Goal: Task Accomplishment & Management: Use online tool/utility

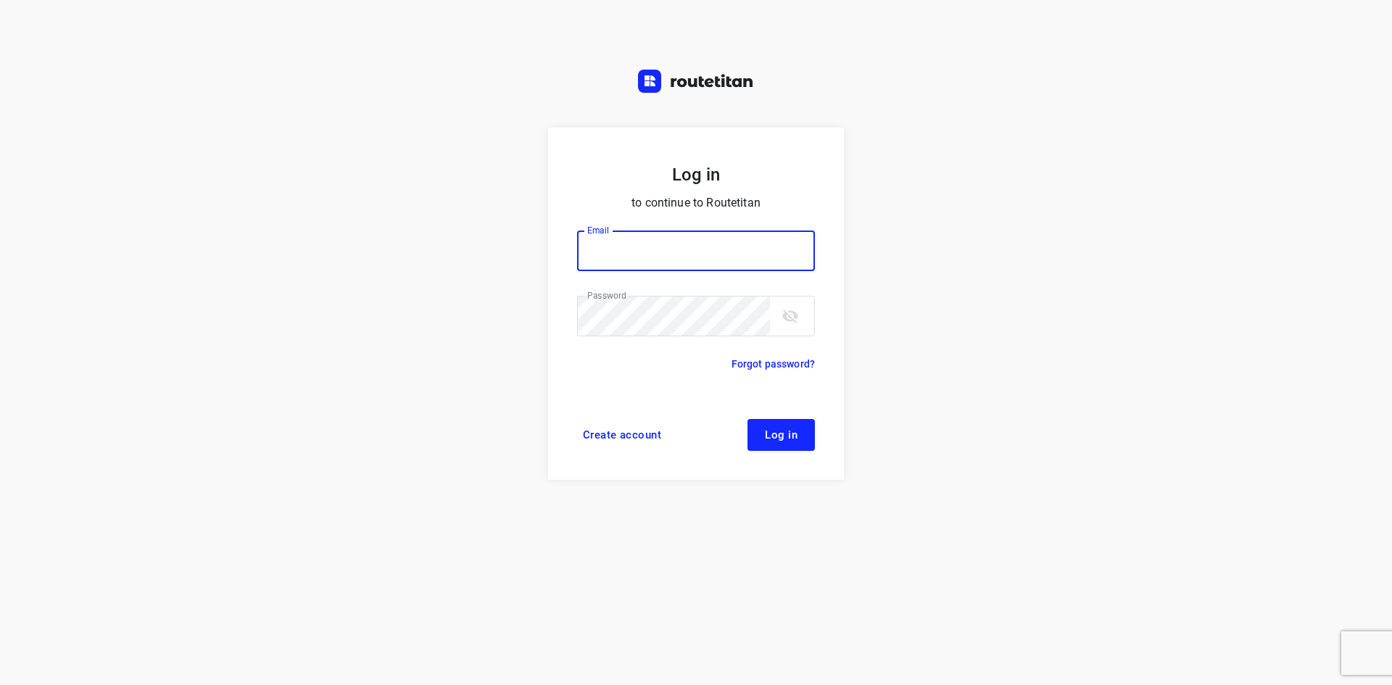
type input "[EMAIL_ADDRESS][DOMAIN_NAME]"
click at [802, 441] on button "Log in" at bounding box center [781, 435] width 67 height 32
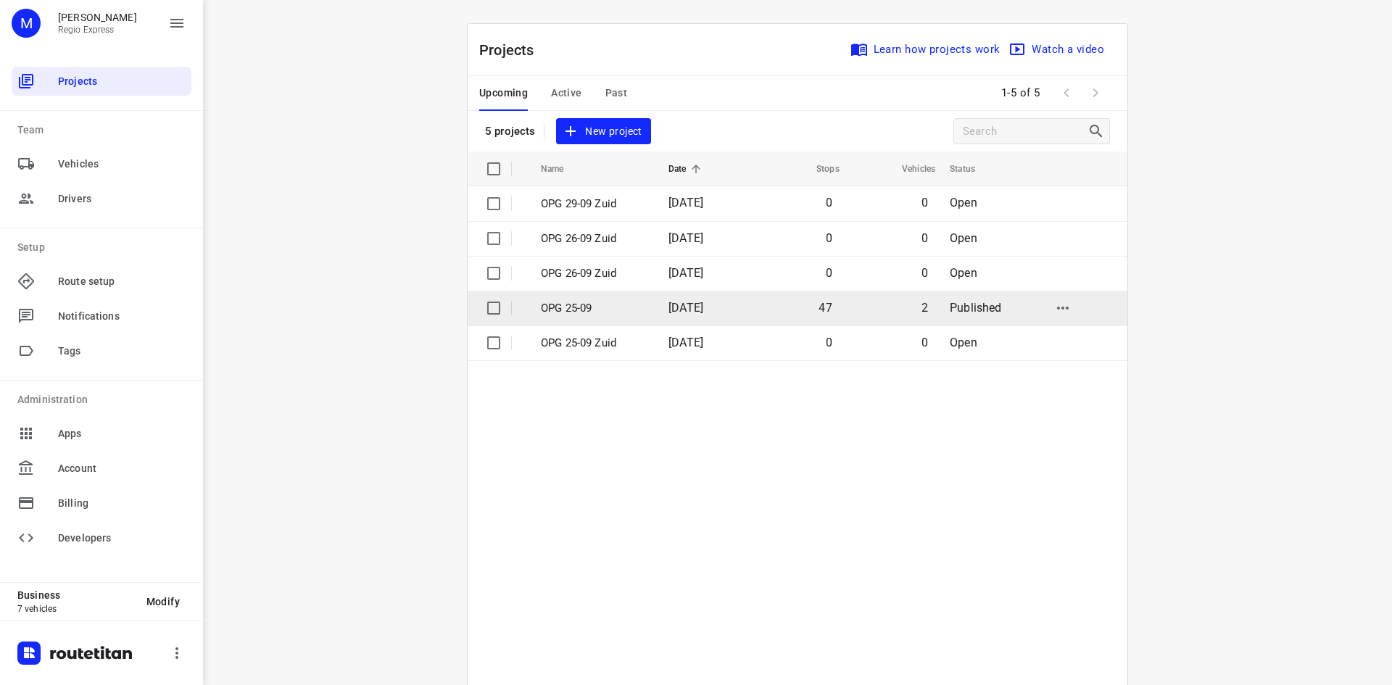
click at [703, 312] on span "[DATE]" at bounding box center [686, 308] width 35 height 14
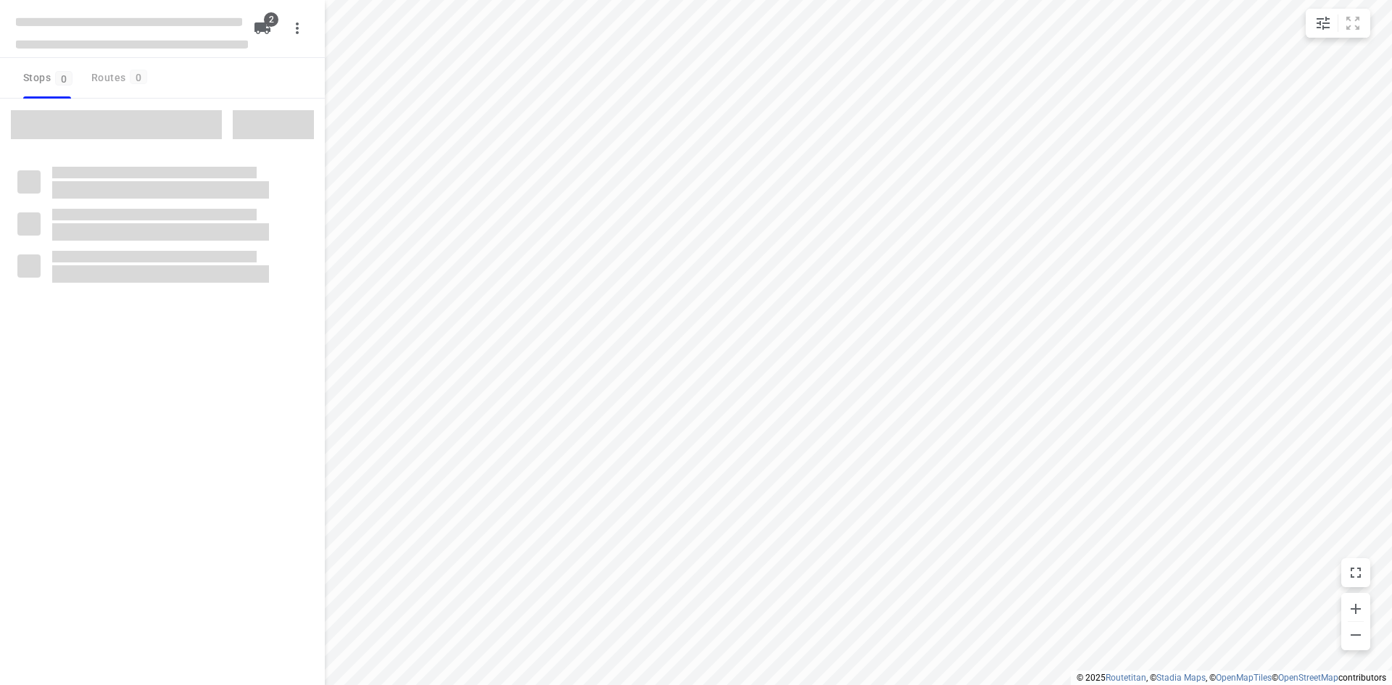
type input "distance"
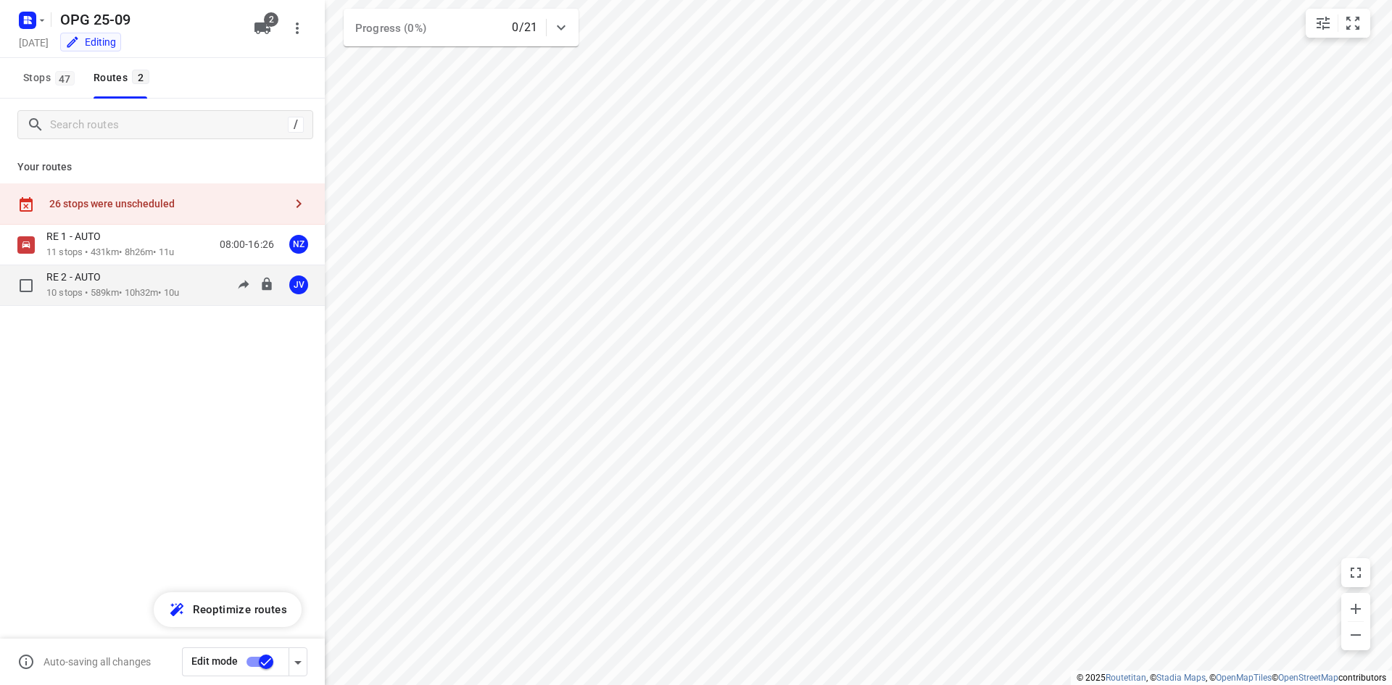
click at [153, 292] on p "10 stops • 589km • 10h32m • 10u" at bounding box center [112, 293] width 133 height 14
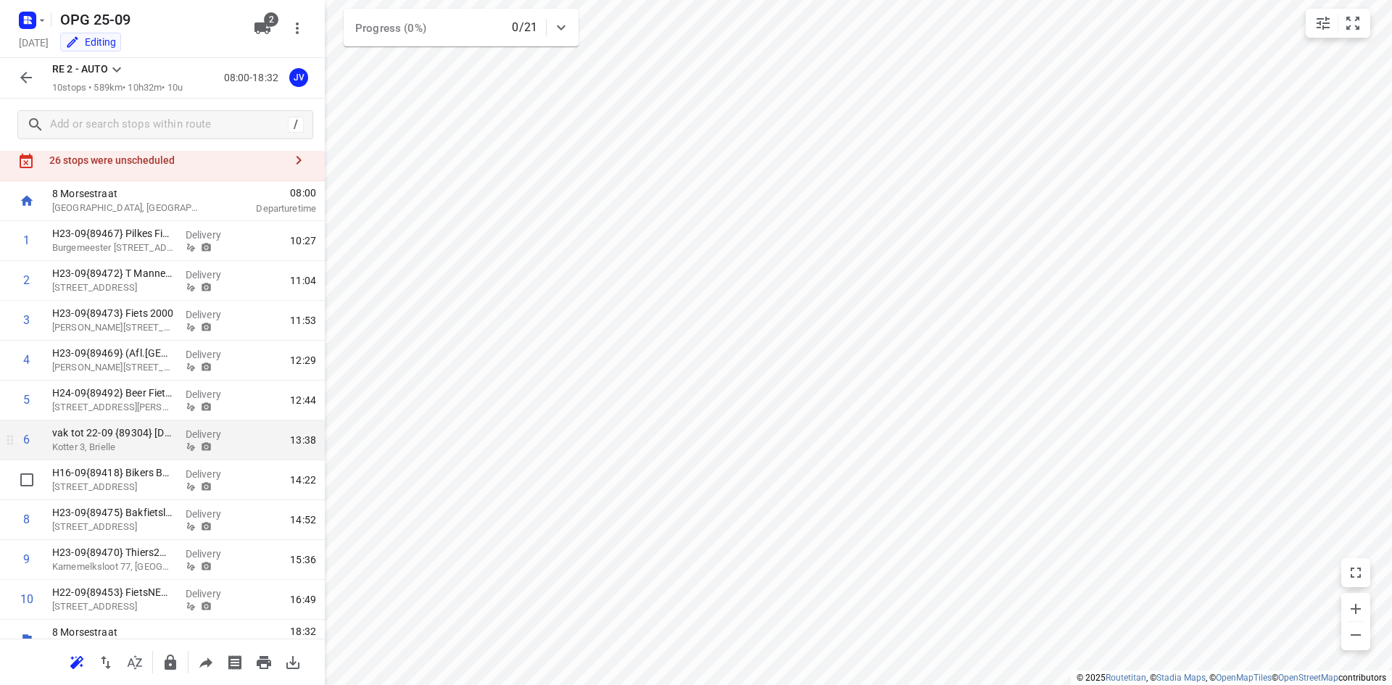
scroll to position [65, 0]
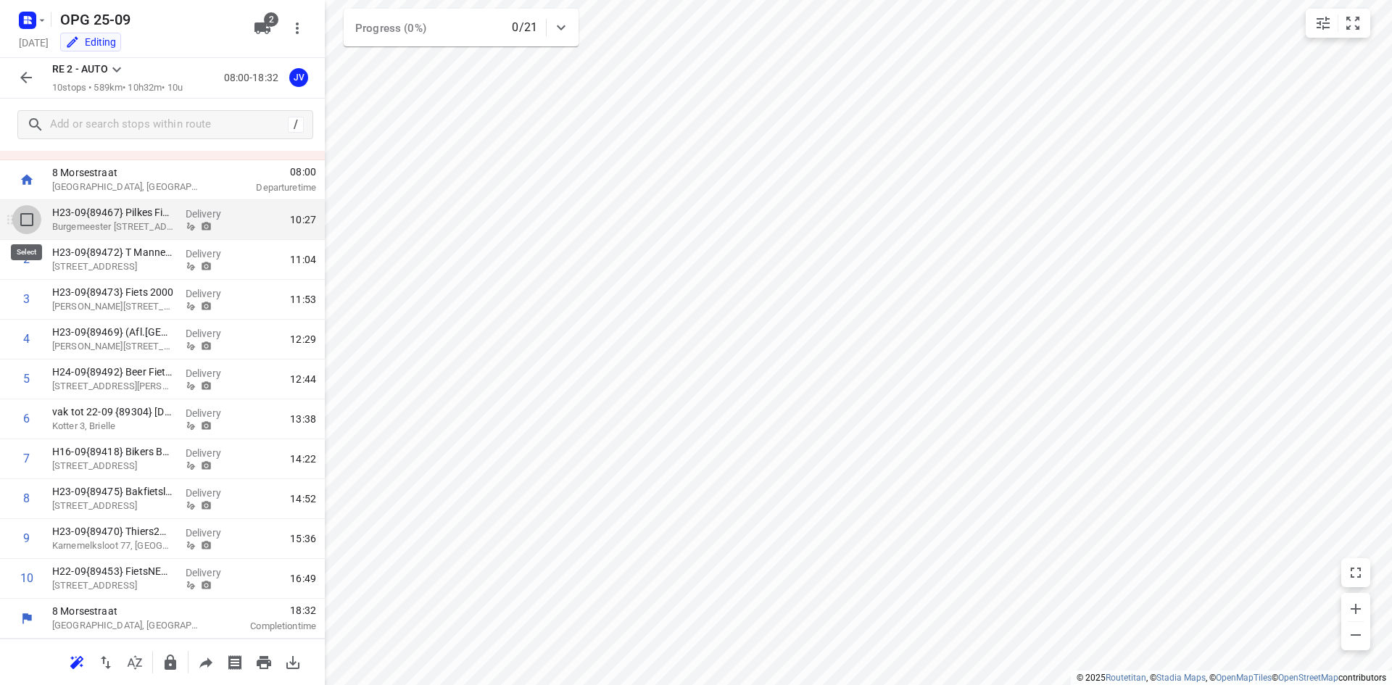
click at [27, 223] on input "checkbox" at bounding box center [26, 219] width 29 height 29
checkbox input "true"
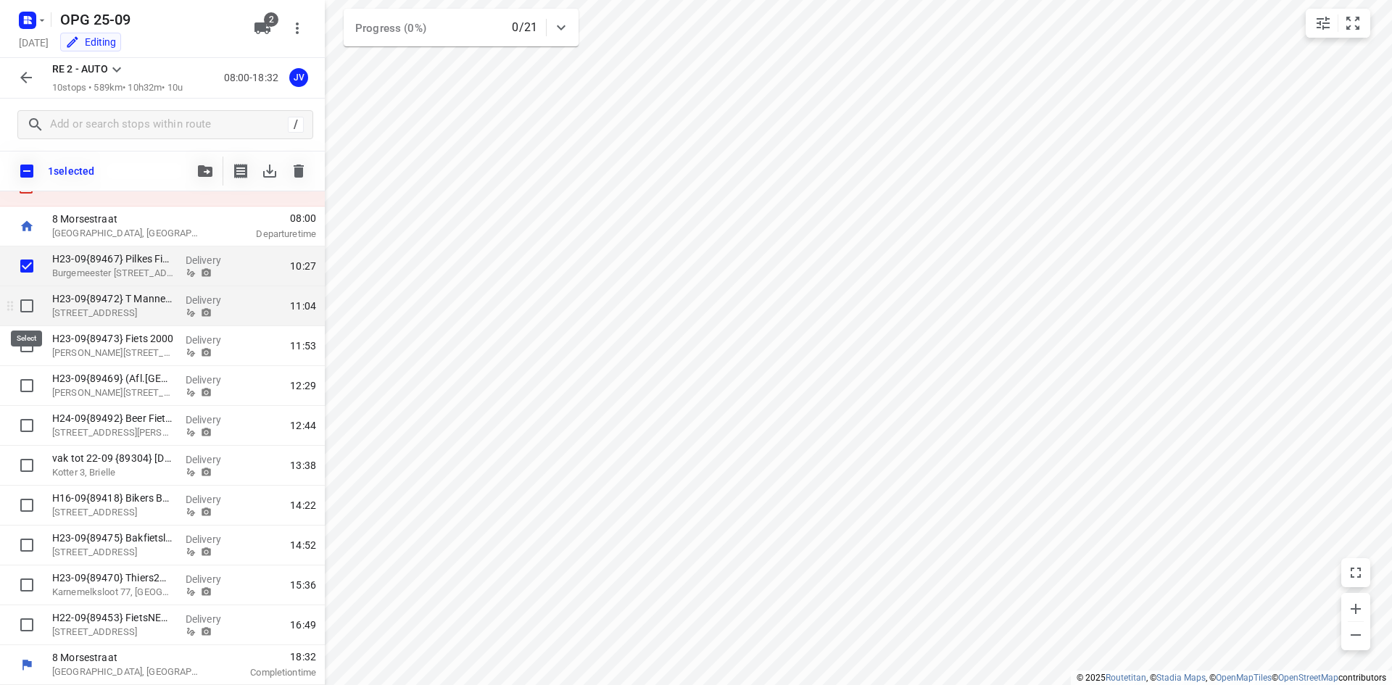
click at [30, 310] on input "checkbox" at bounding box center [26, 306] width 29 height 29
checkbox input "true"
click at [26, 340] on input "checkbox" at bounding box center [26, 345] width 29 height 29
checkbox input "true"
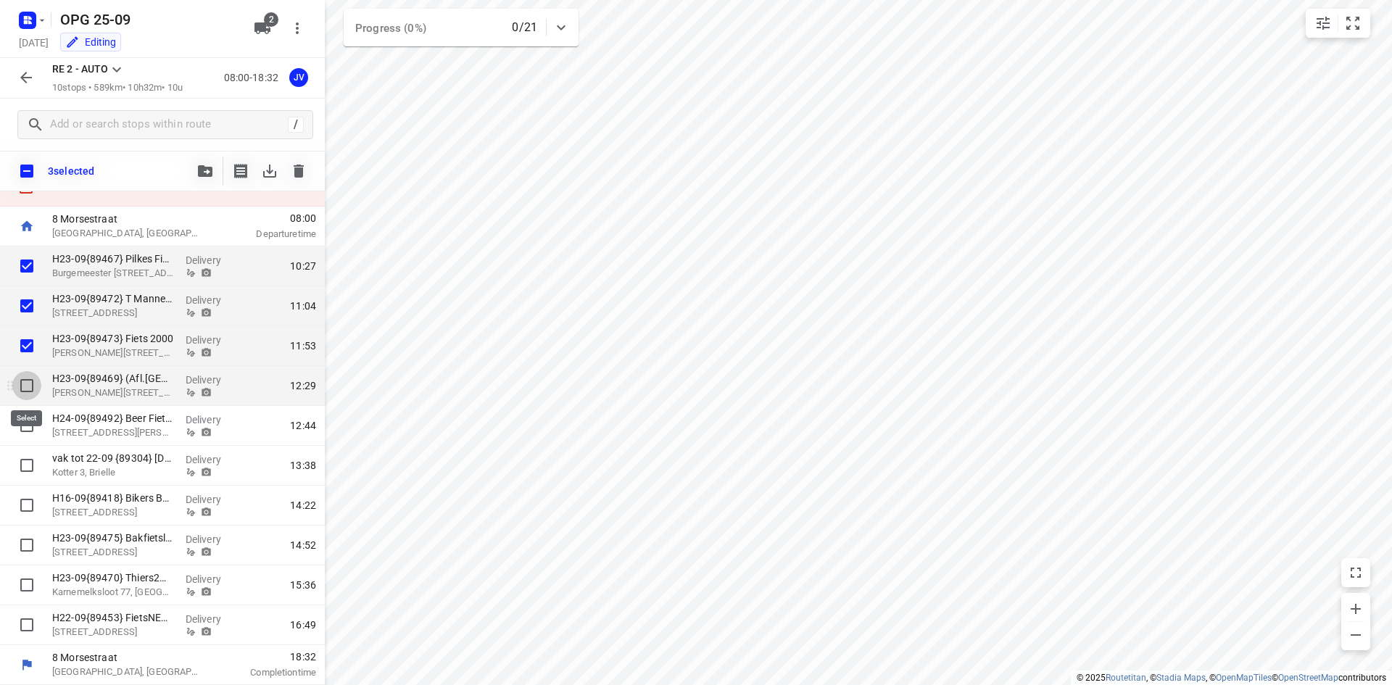
click at [25, 374] on input "checkbox" at bounding box center [26, 385] width 29 height 29
checkbox input "true"
click at [28, 430] on input "checkbox" at bounding box center [26, 425] width 29 height 29
checkbox input "true"
click at [198, 167] on icon "button" at bounding box center [205, 171] width 15 height 12
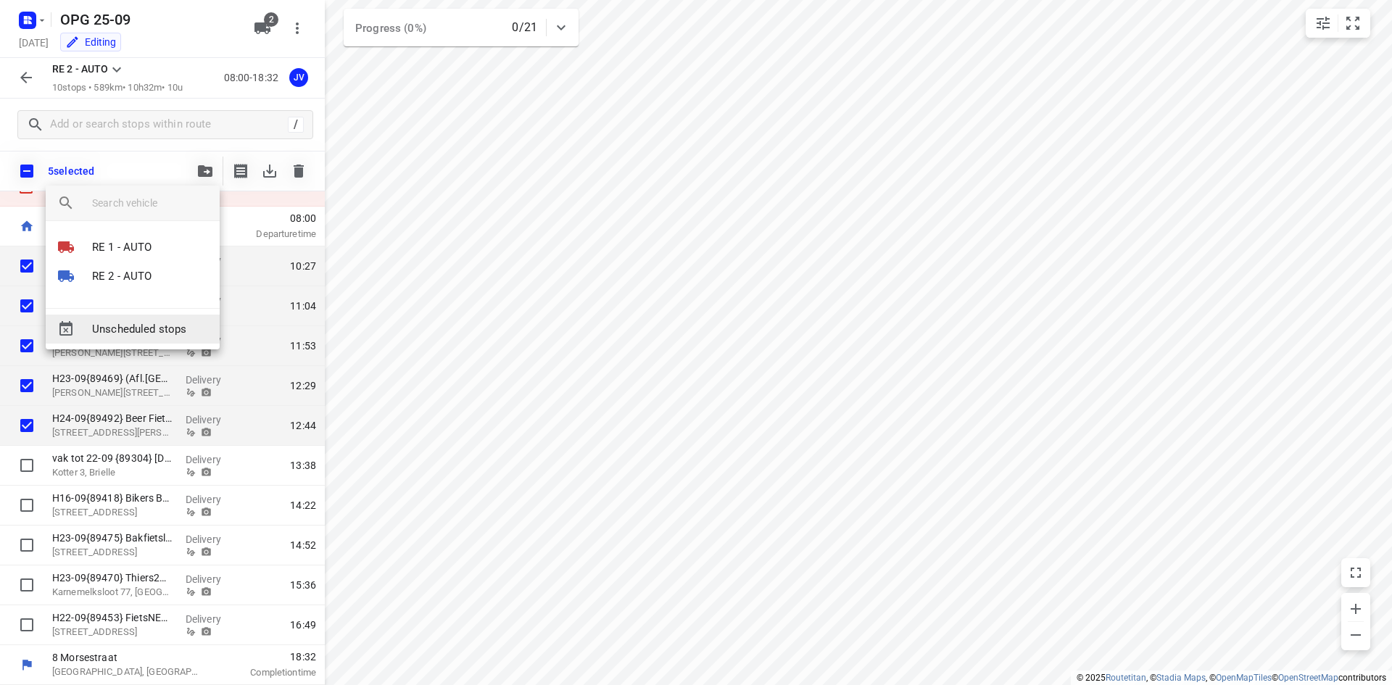
click at [139, 326] on span "Unscheduled stops" at bounding box center [150, 329] width 116 height 17
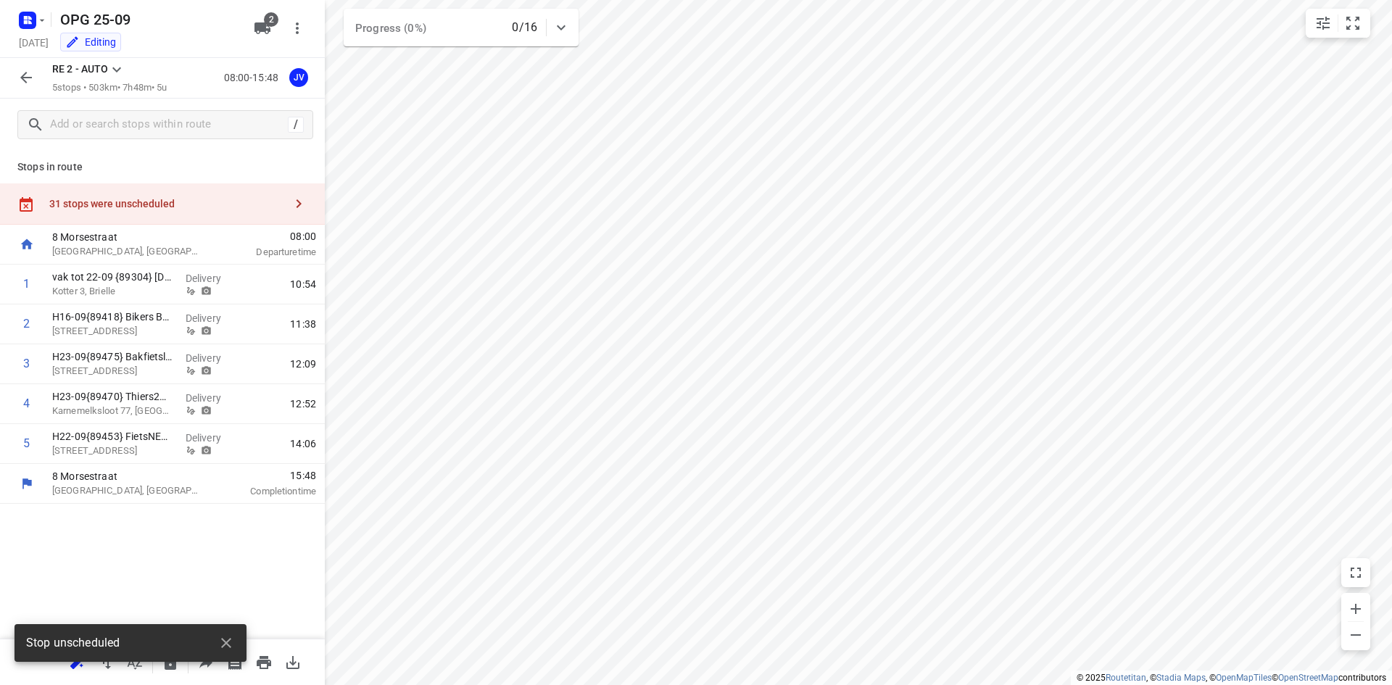
scroll to position [0, 0]
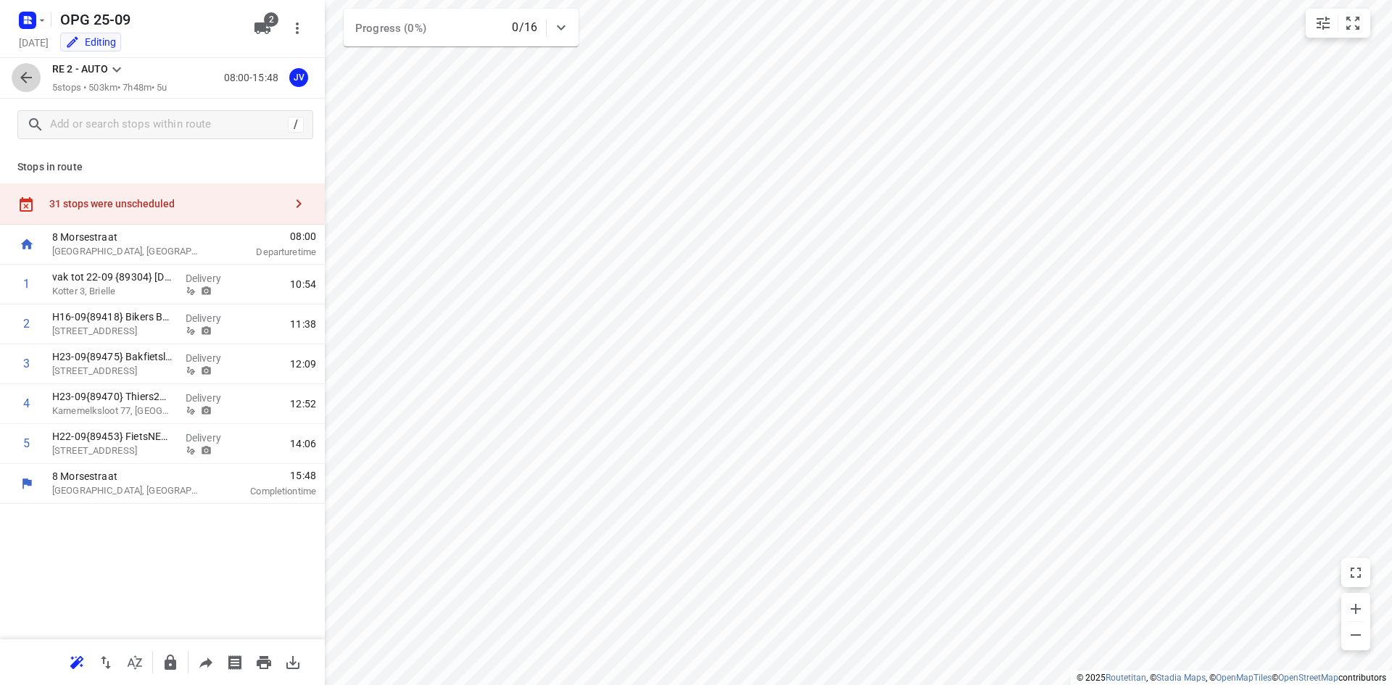
click at [20, 71] on icon "button" at bounding box center [25, 77] width 17 height 17
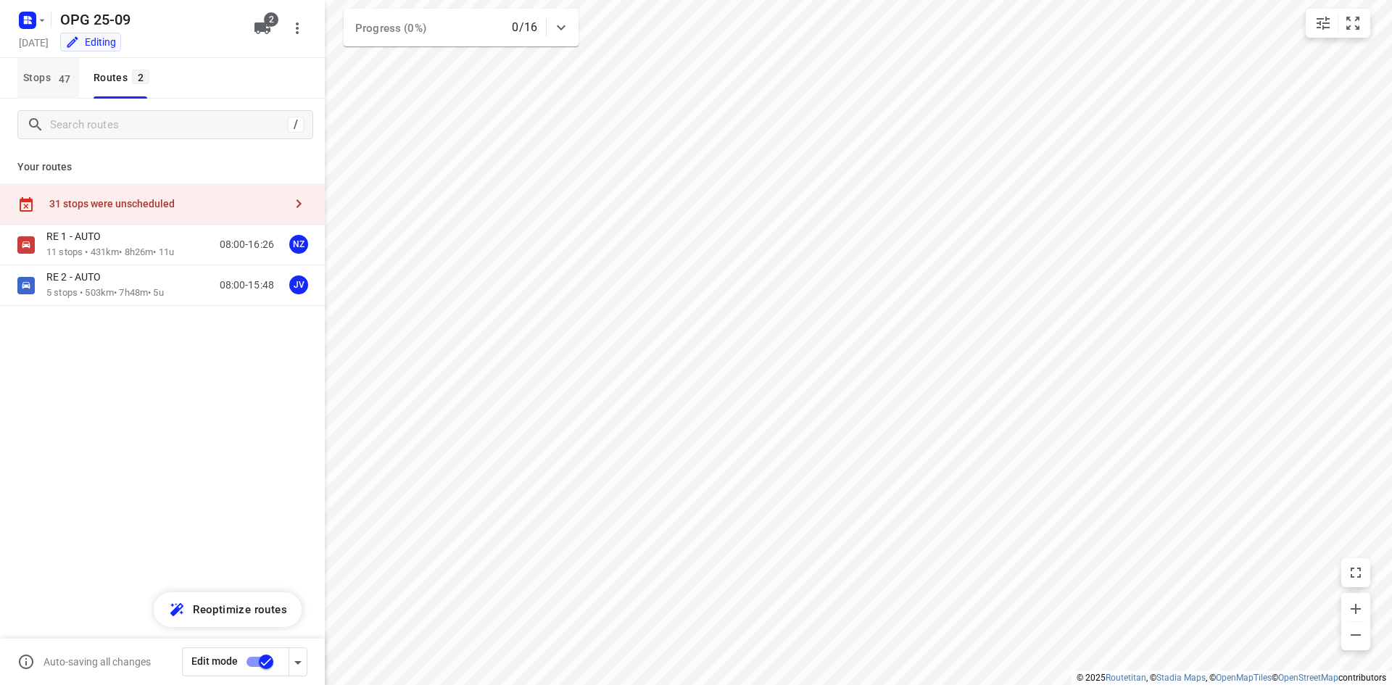
drag, startPoint x: 56, startPoint y: 79, endPoint x: 61, endPoint y: 87, distance: 9.5
click at [56, 84] on span "47" at bounding box center [65, 78] width 20 height 15
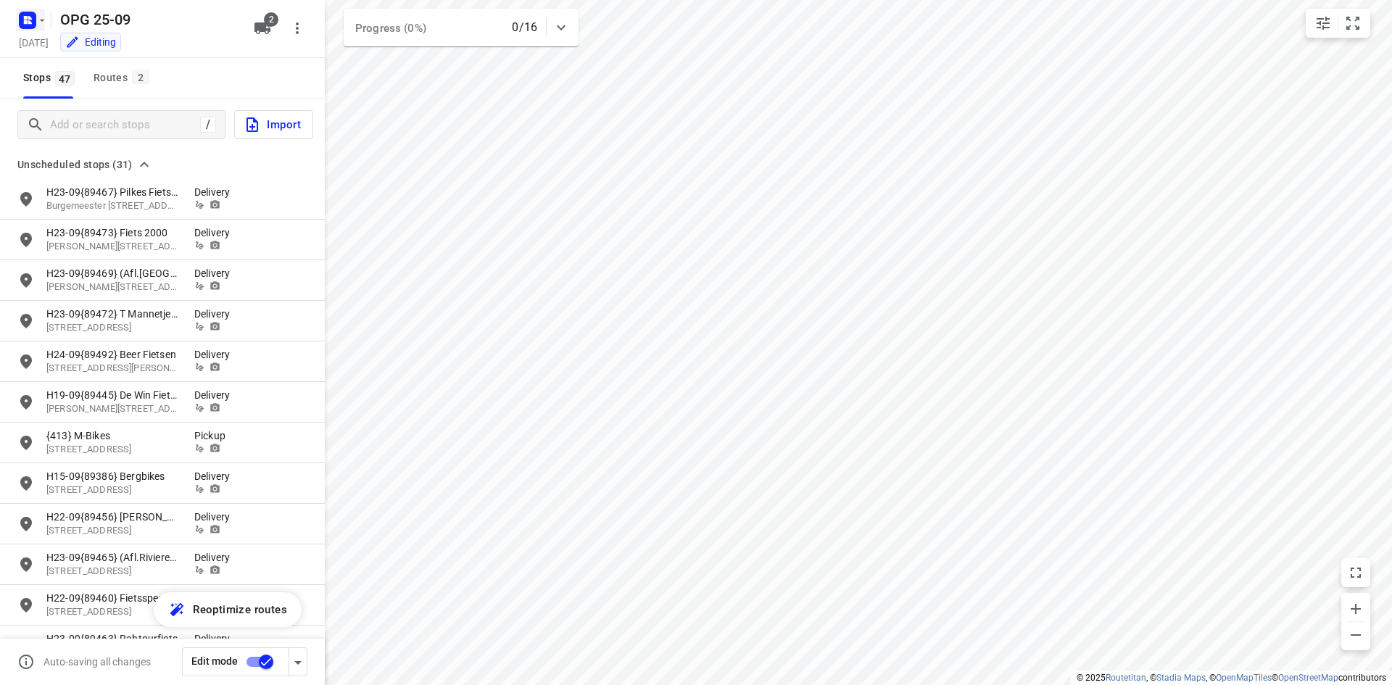
click at [26, 28] on rect "button" at bounding box center [27, 20] width 17 height 17
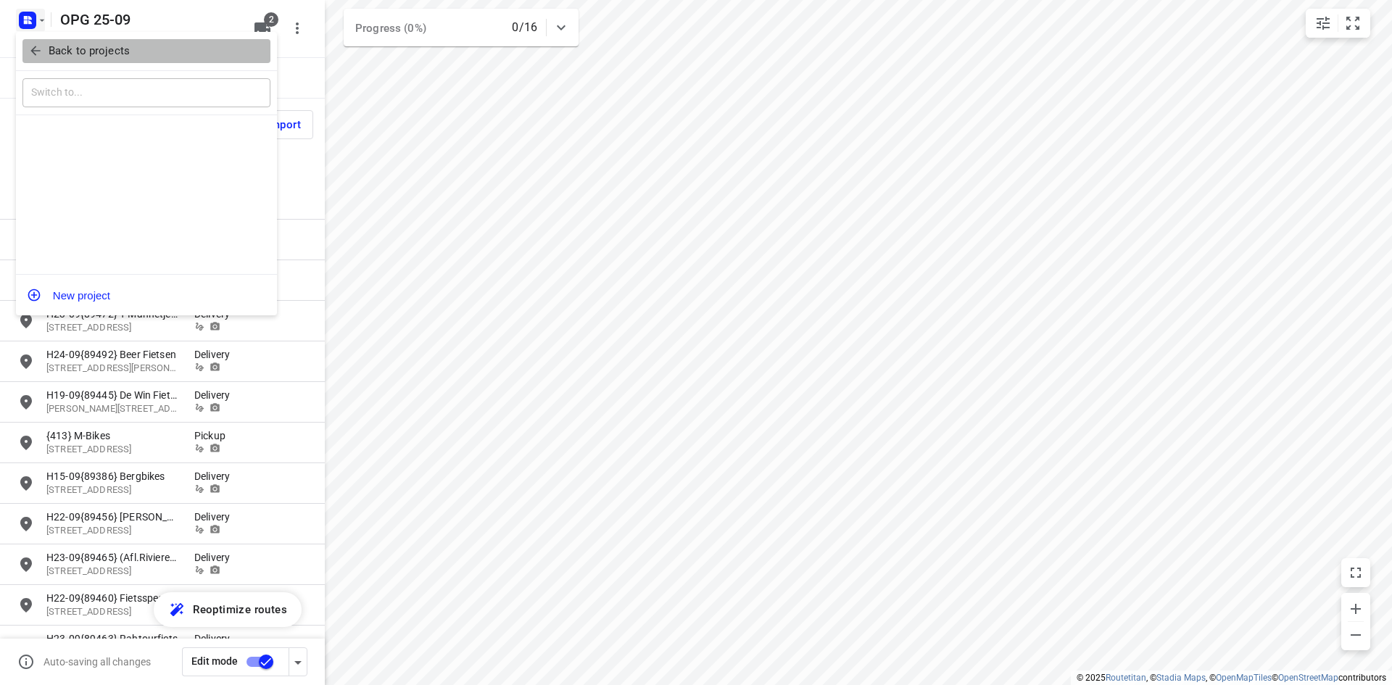
click at [28, 47] on icon "button" at bounding box center [35, 51] width 15 height 15
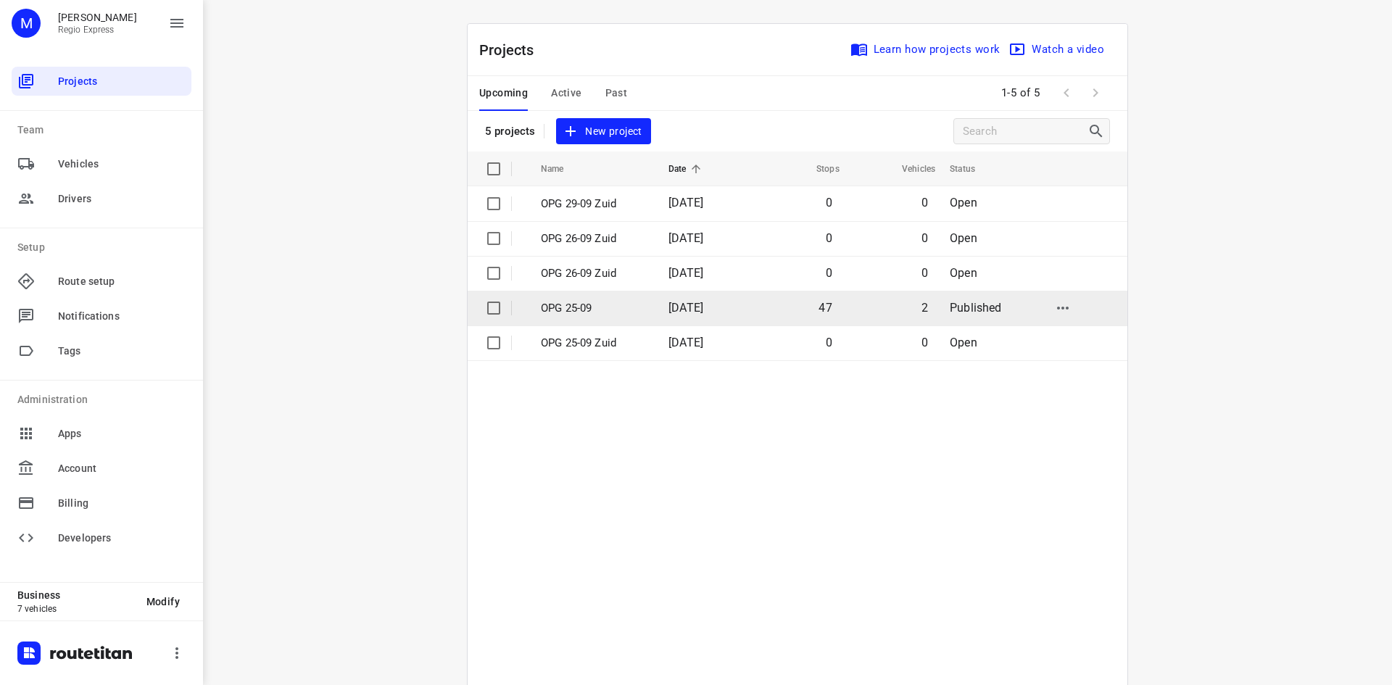
click at [649, 314] on td "OPG 25-09" at bounding box center [591, 308] width 131 height 35
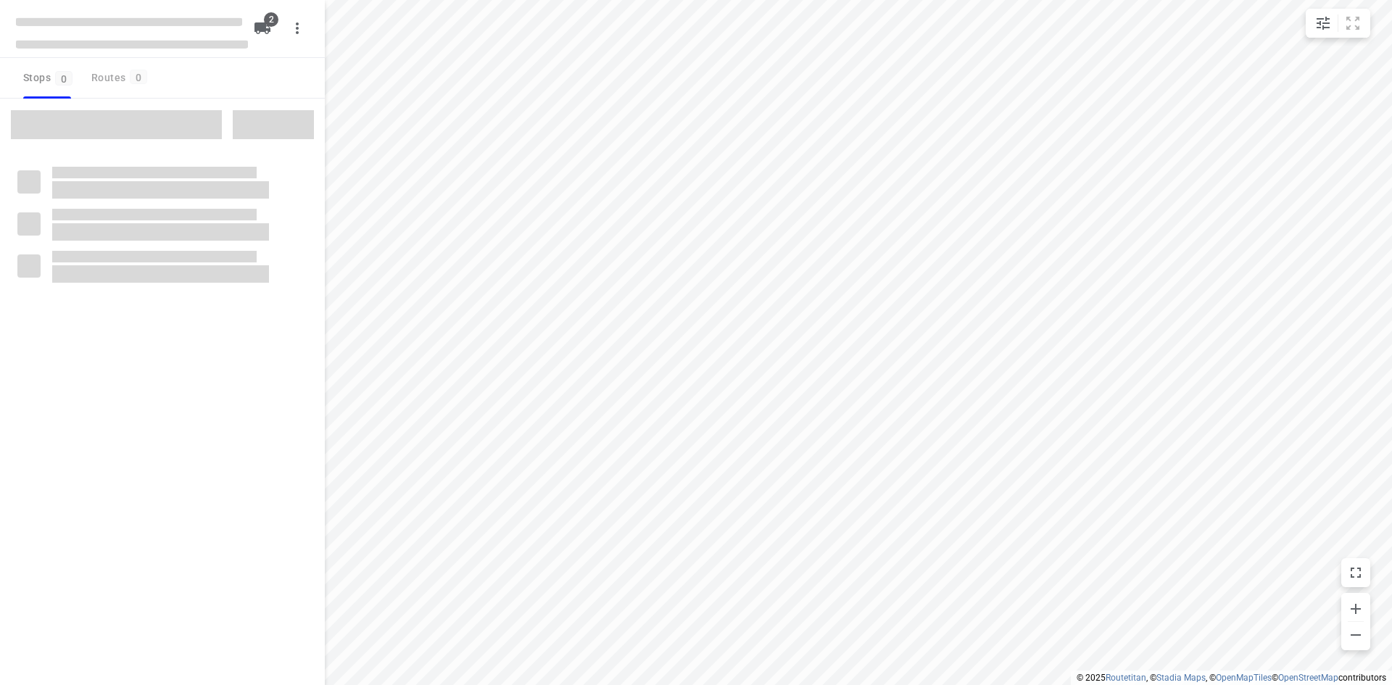
type input "distance"
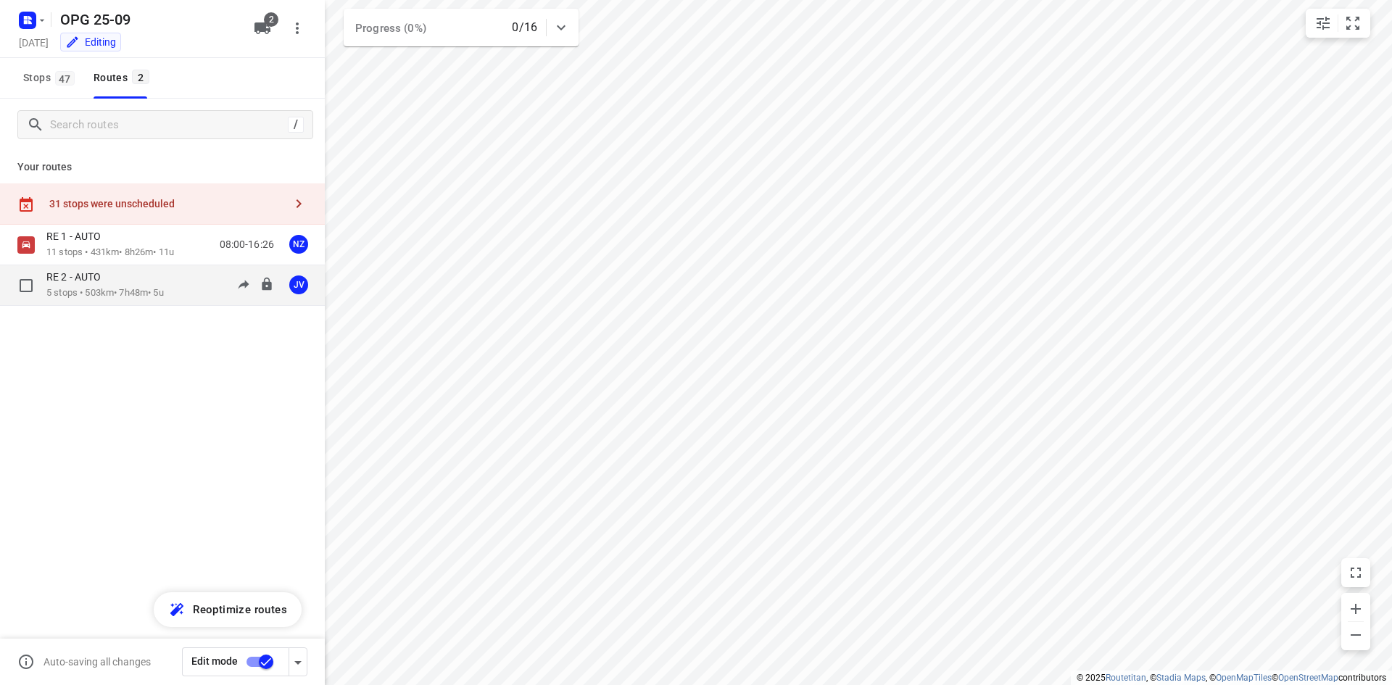
click at [132, 290] on p "5 stops • 503km • 7h48m • 5u" at bounding box center [104, 293] width 117 height 14
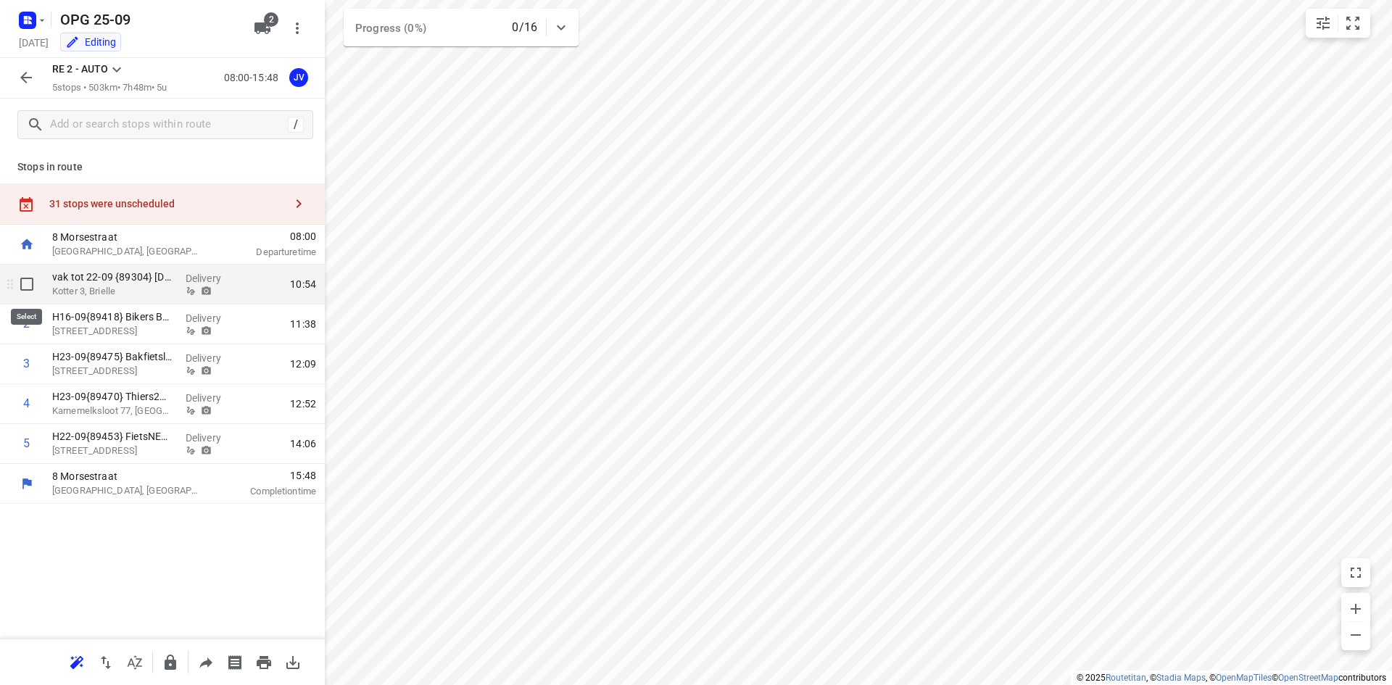
click at [24, 286] on input "checkbox" at bounding box center [26, 284] width 29 height 29
checkbox input "true"
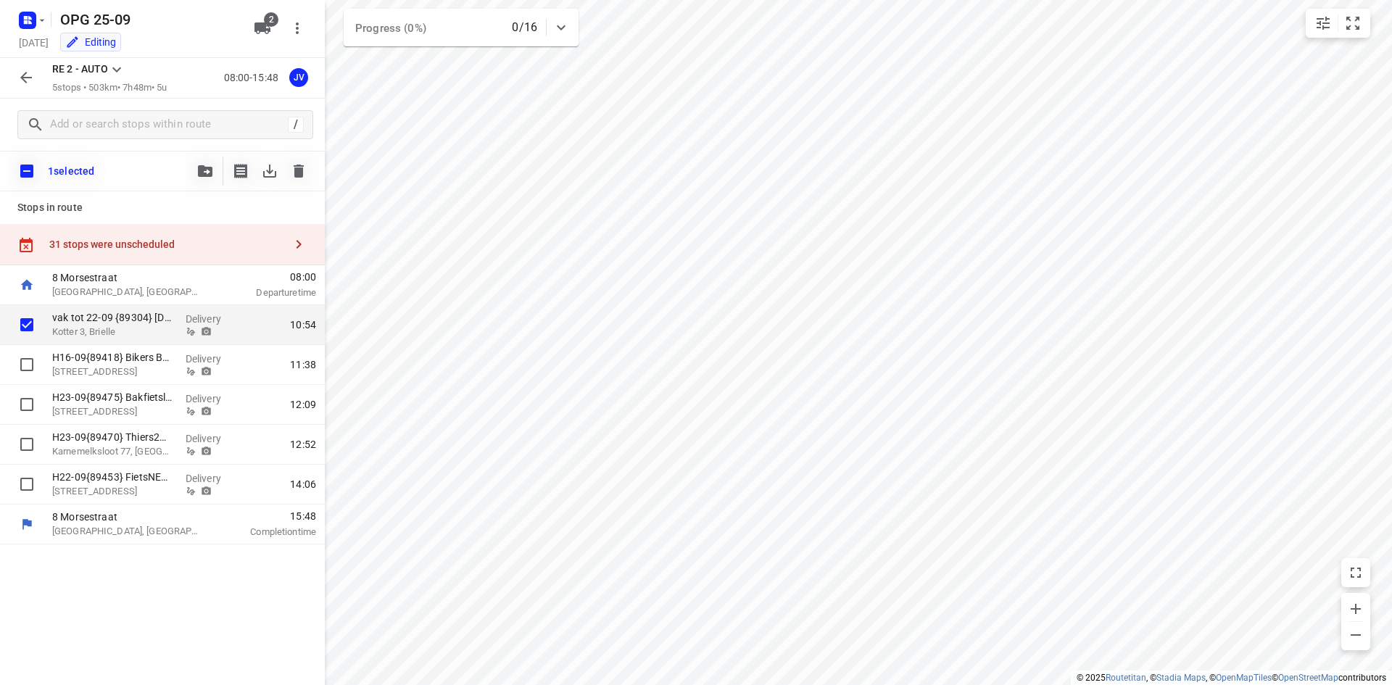
click at [203, 164] on button "button" at bounding box center [205, 171] width 29 height 29
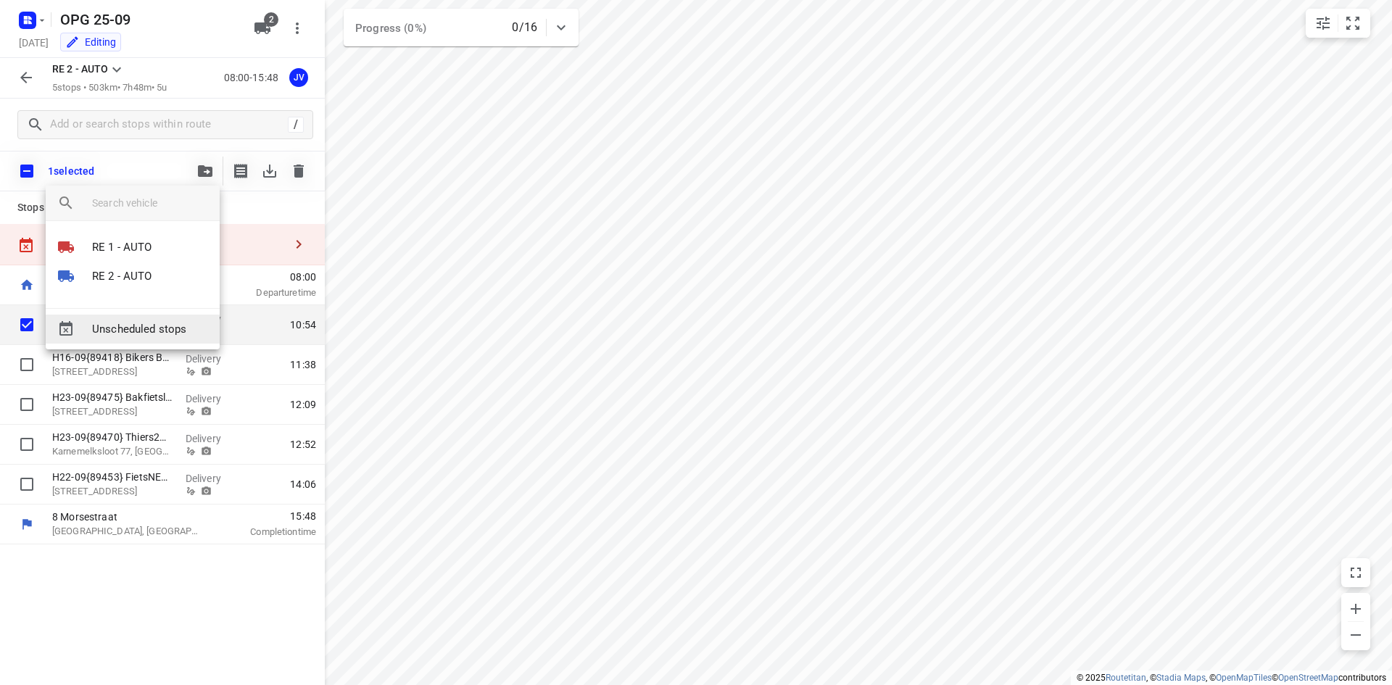
click at [186, 323] on span "Unscheduled stops" at bounding box center [150, 329] width 116 height 17
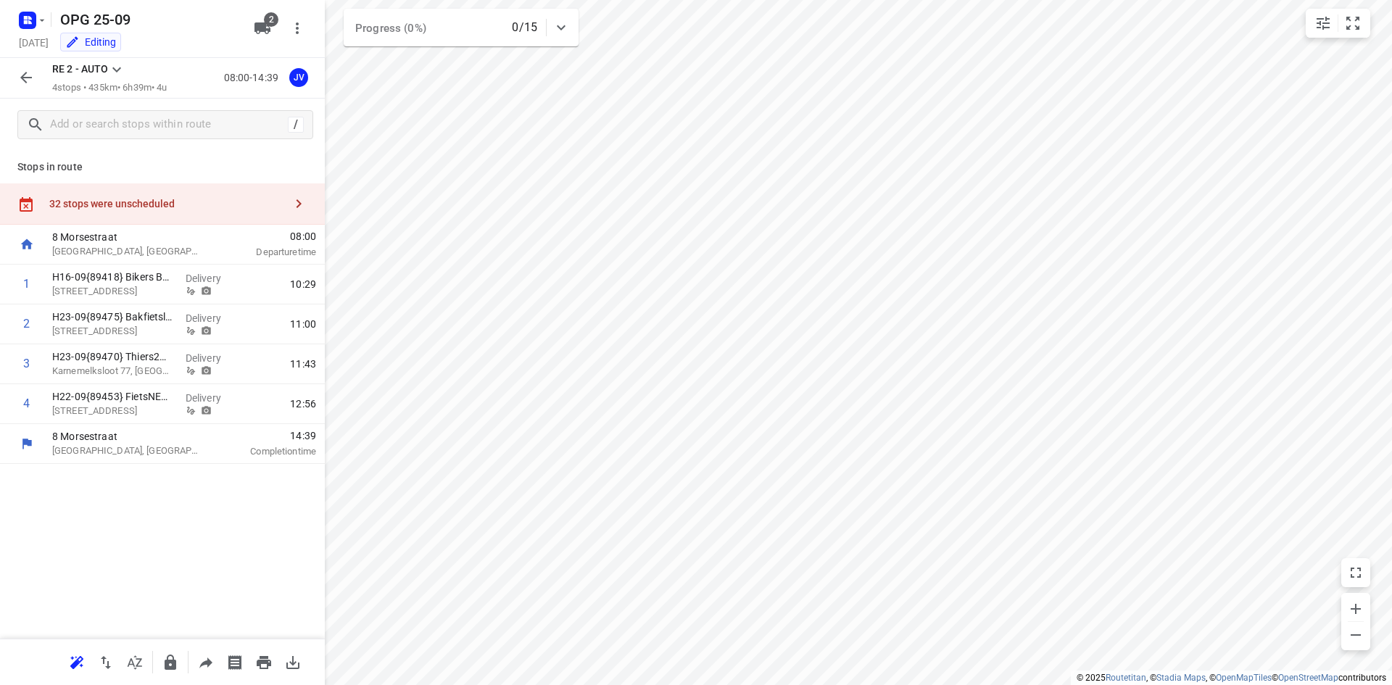
click at [26, 77] on icon "button" at bounding box center [25, 77] width 17 height 17
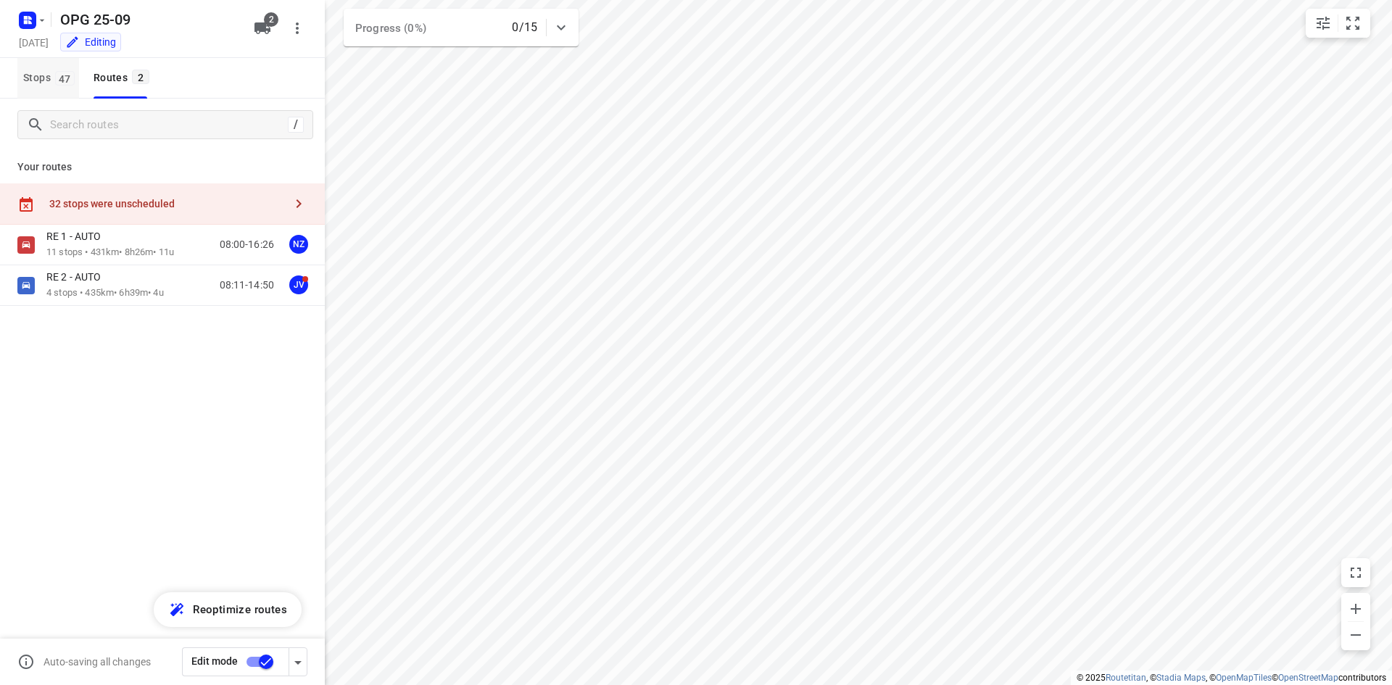
click at [48, 69] on span "Stops 47" at bounding box center [51, 78] width 56 height 18
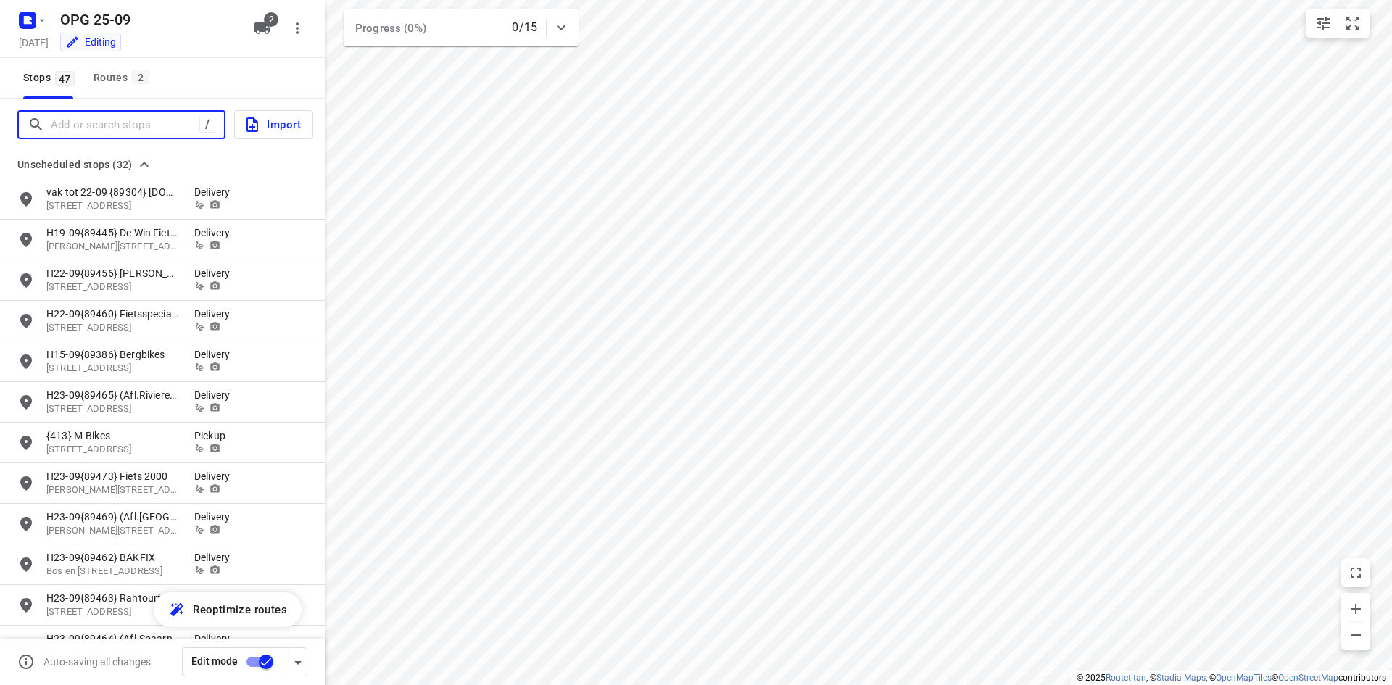
click at [104, 125] on input "Add or search stops" at bounding box center [125, 125] width 149 height 22
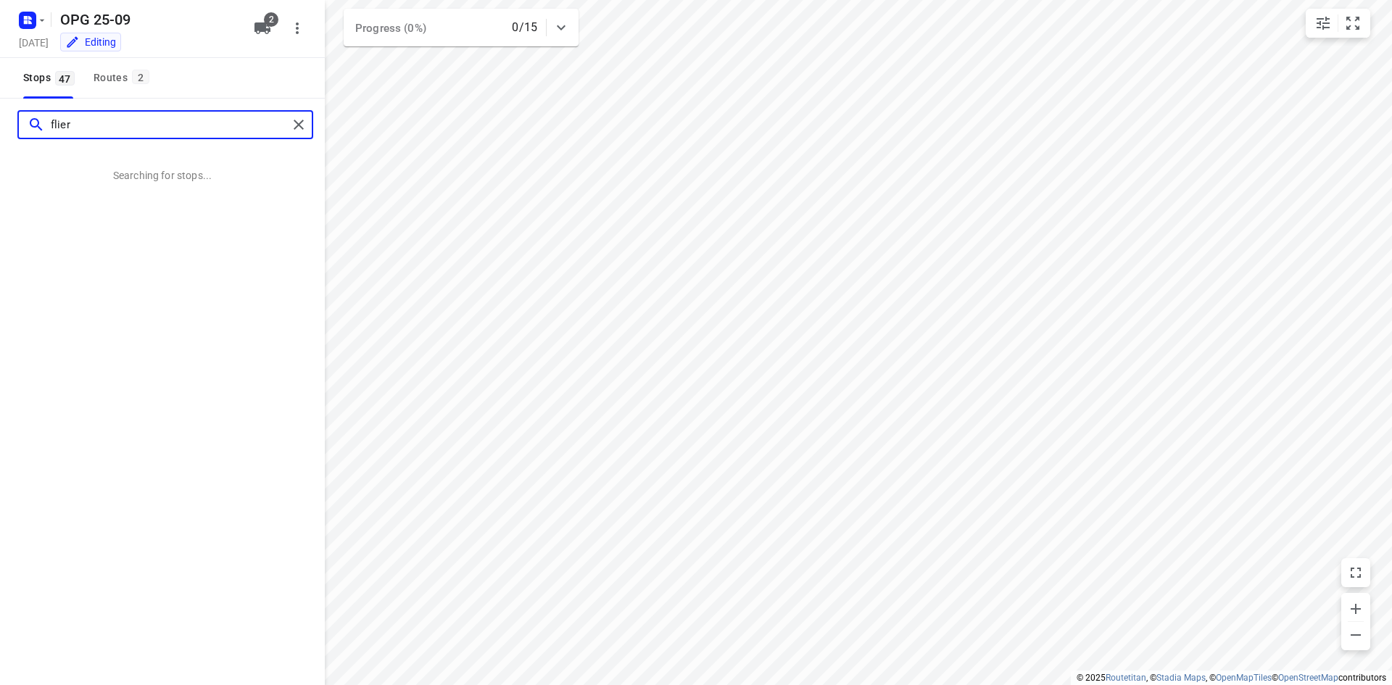
type input "flier"
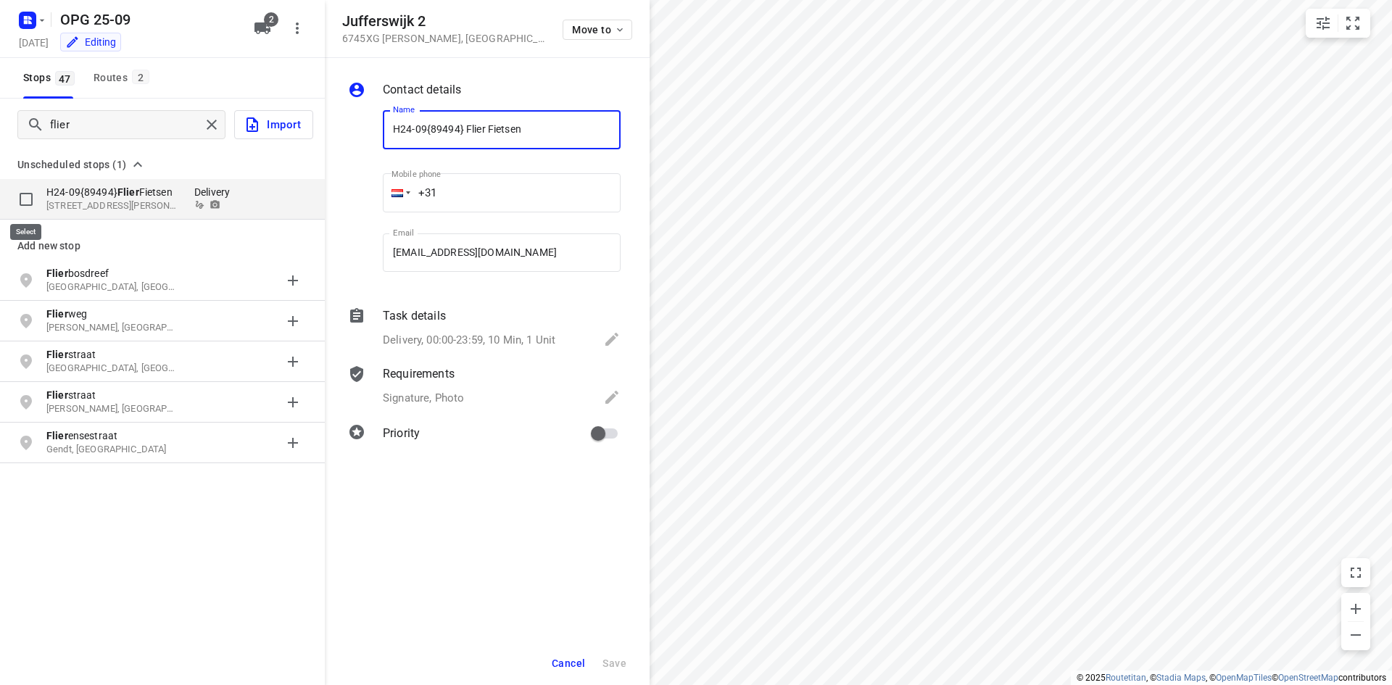
click at [22, 198] on input "grid" at bounding box center [26, 199] width 29 height 29
checkbox input "true"
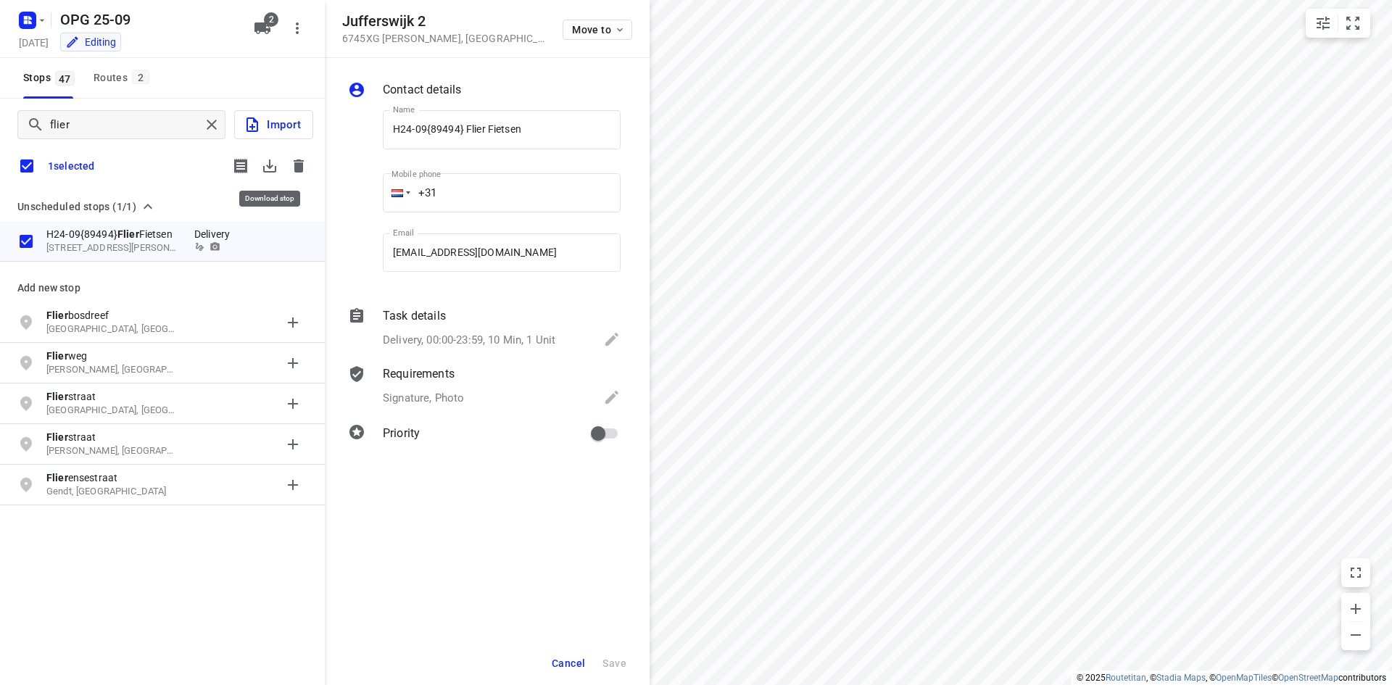
click at [264, 166] on icon "button" at bounding box center [269, 166] width 13 height 13
click at [294, 161] on icon "button" at bounding box center [299, 166] width 10 height 13
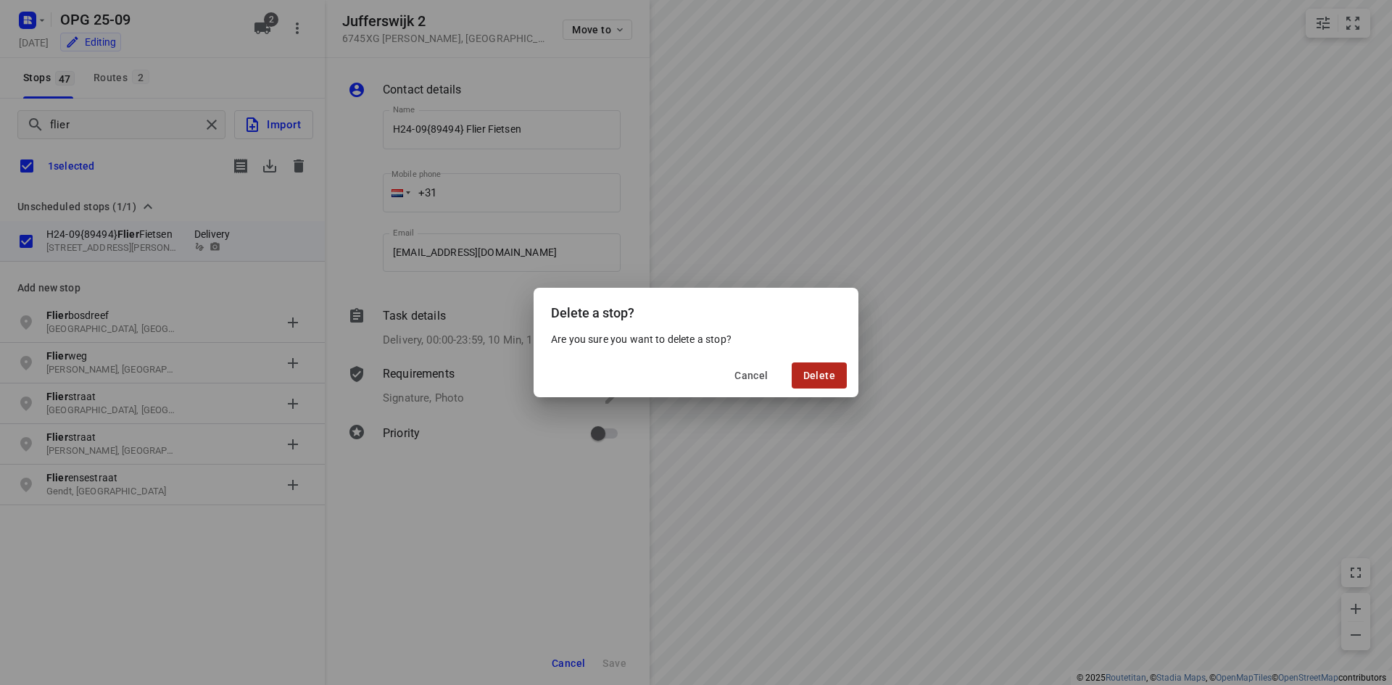
click at [824, 381] on span "Delete" at bounding box center [819, 376] width 32 height 12
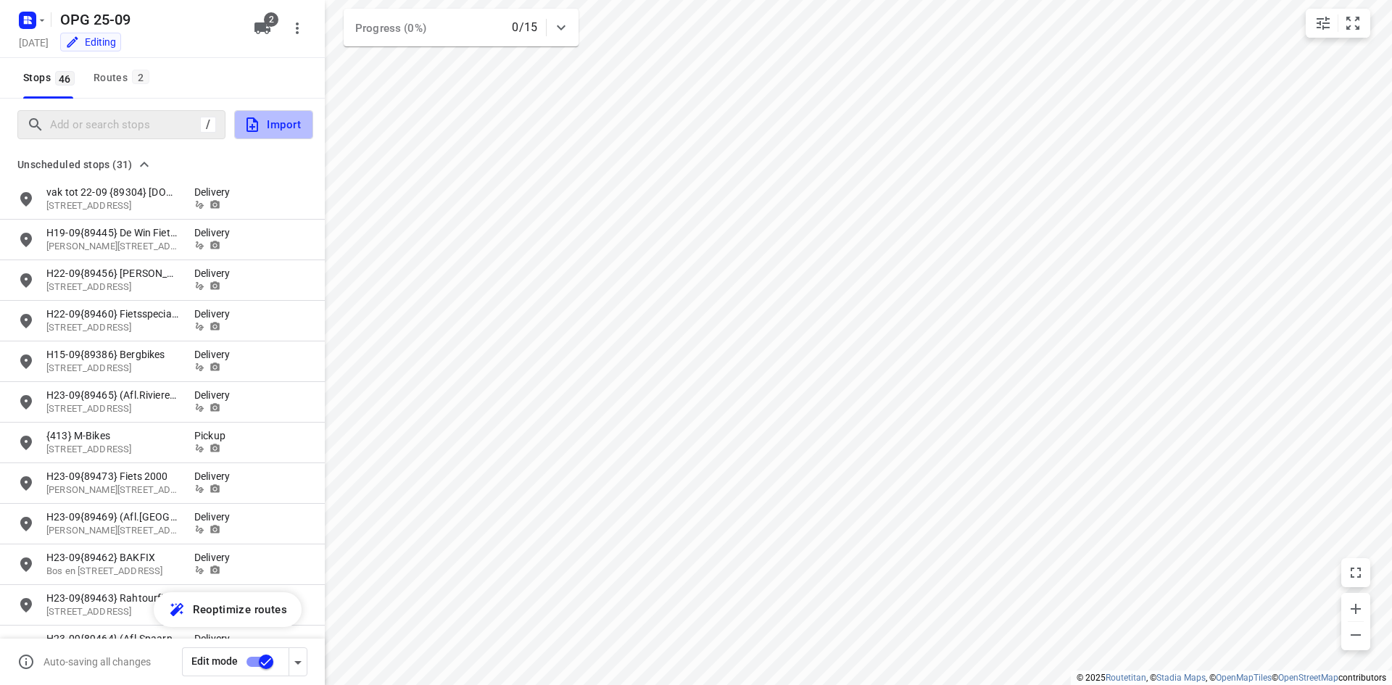
click at [297, 129] on span "Import" at bounding box center [272, 124] width 57 height 19
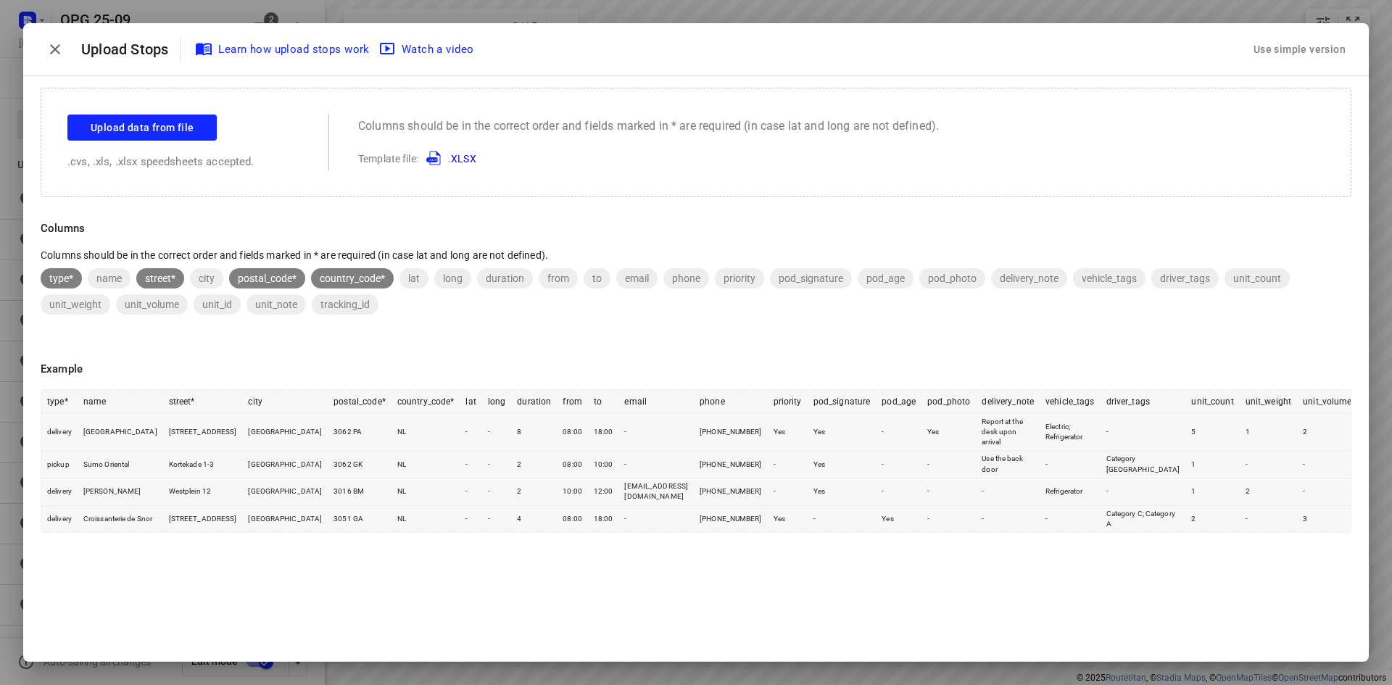
click at [1346, 55] on div "Use simple version" at bounding box center [1300, 50] width 98 height 24
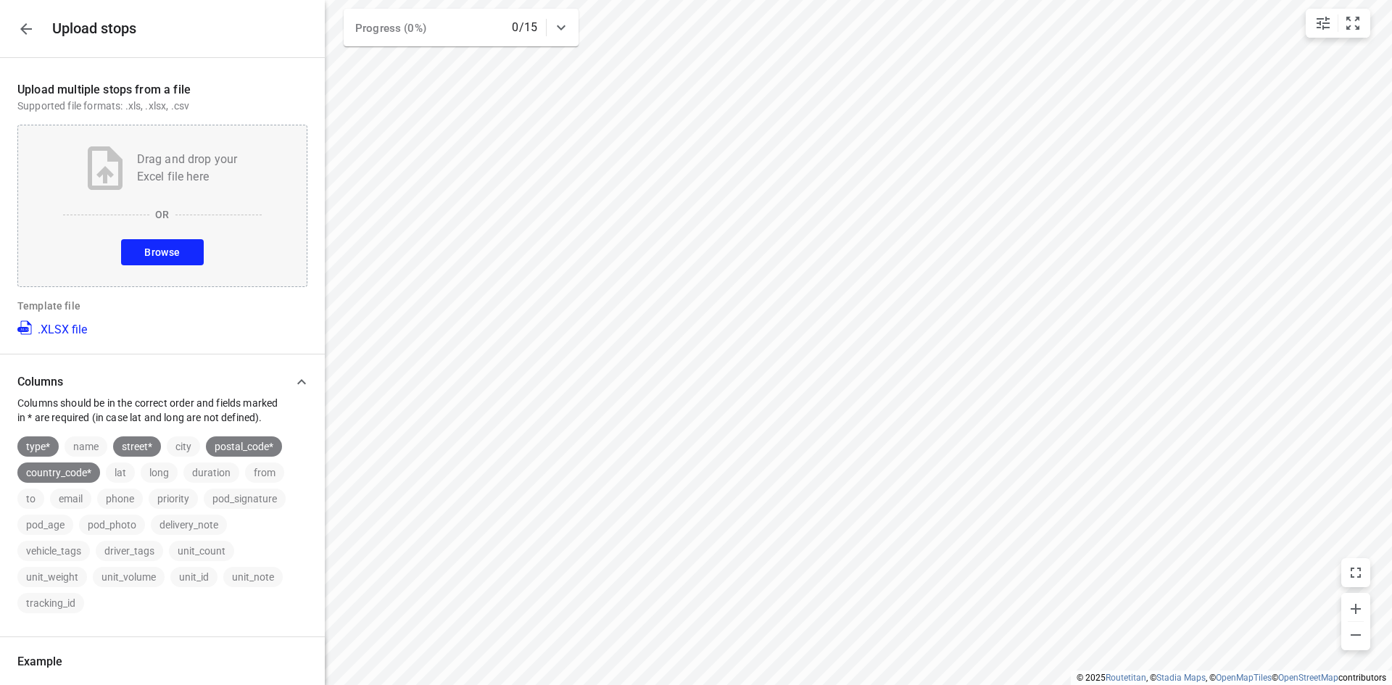
click at [135, 226] on div "Drag and drop your Excel file here OR Browse" at bounding box center [162, 206] width 290 height 162
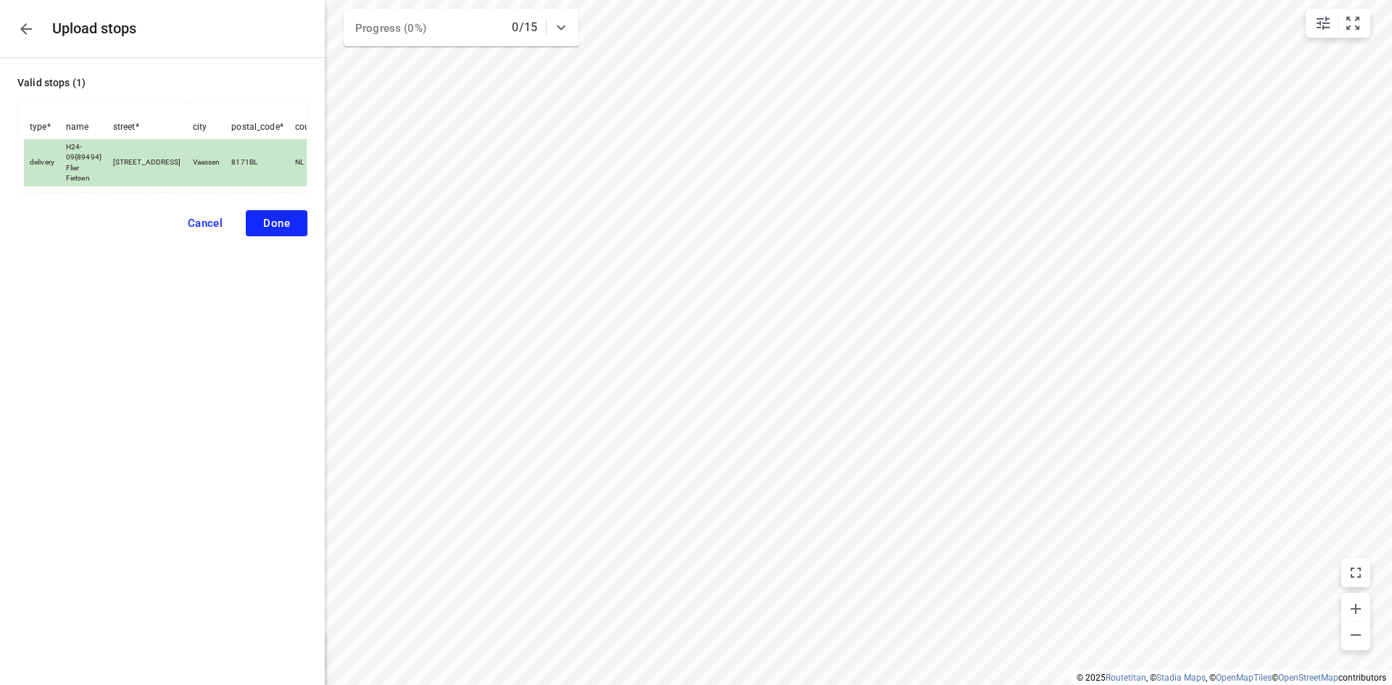
click at [260, 230] on button "Done" at bounding box center [277, 223] width 62 height 26
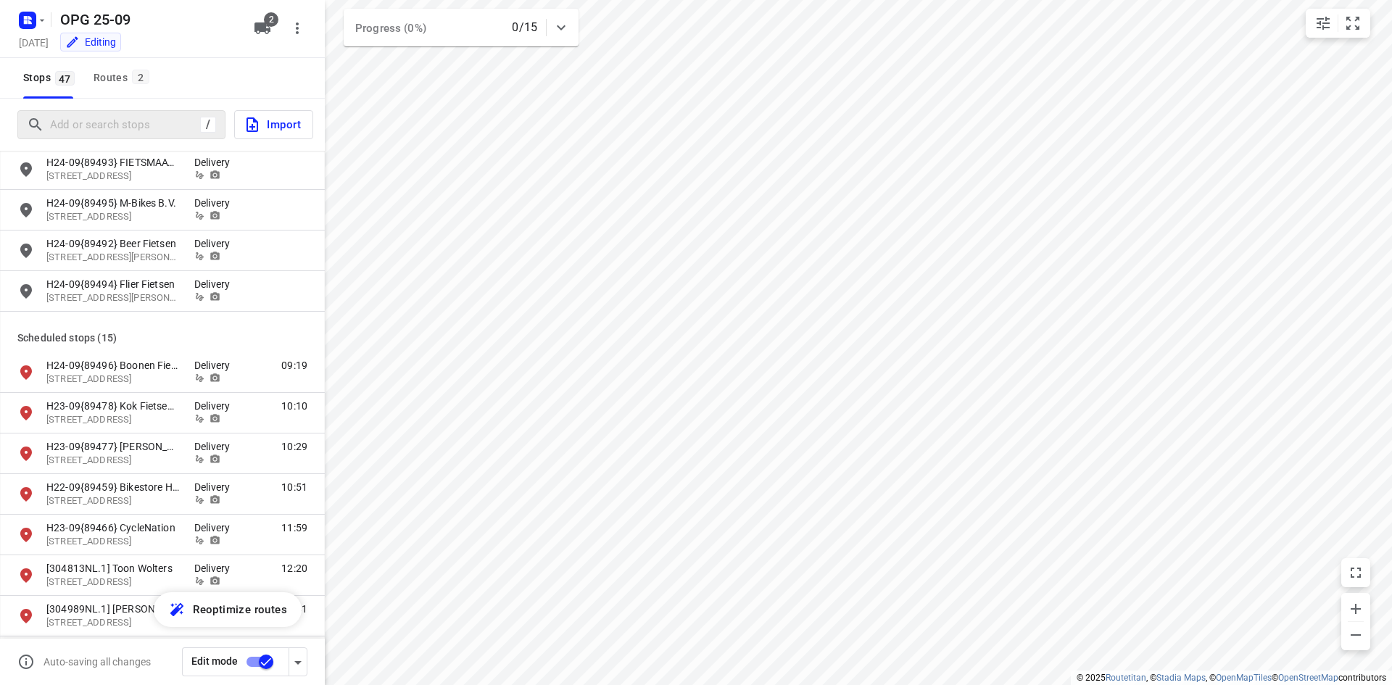
scroll to position [1160, 0]
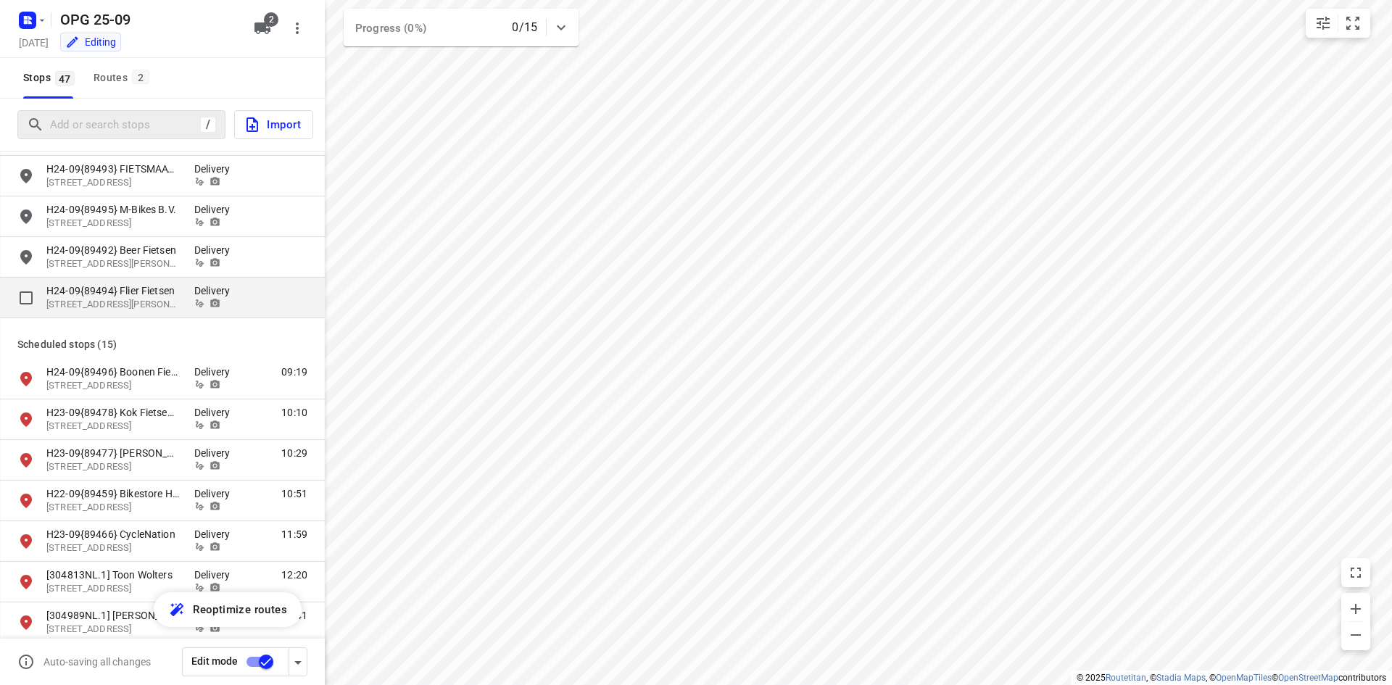
click at [226, 306] on div "grid" at bounding box center [216, 303] width 44 height 11
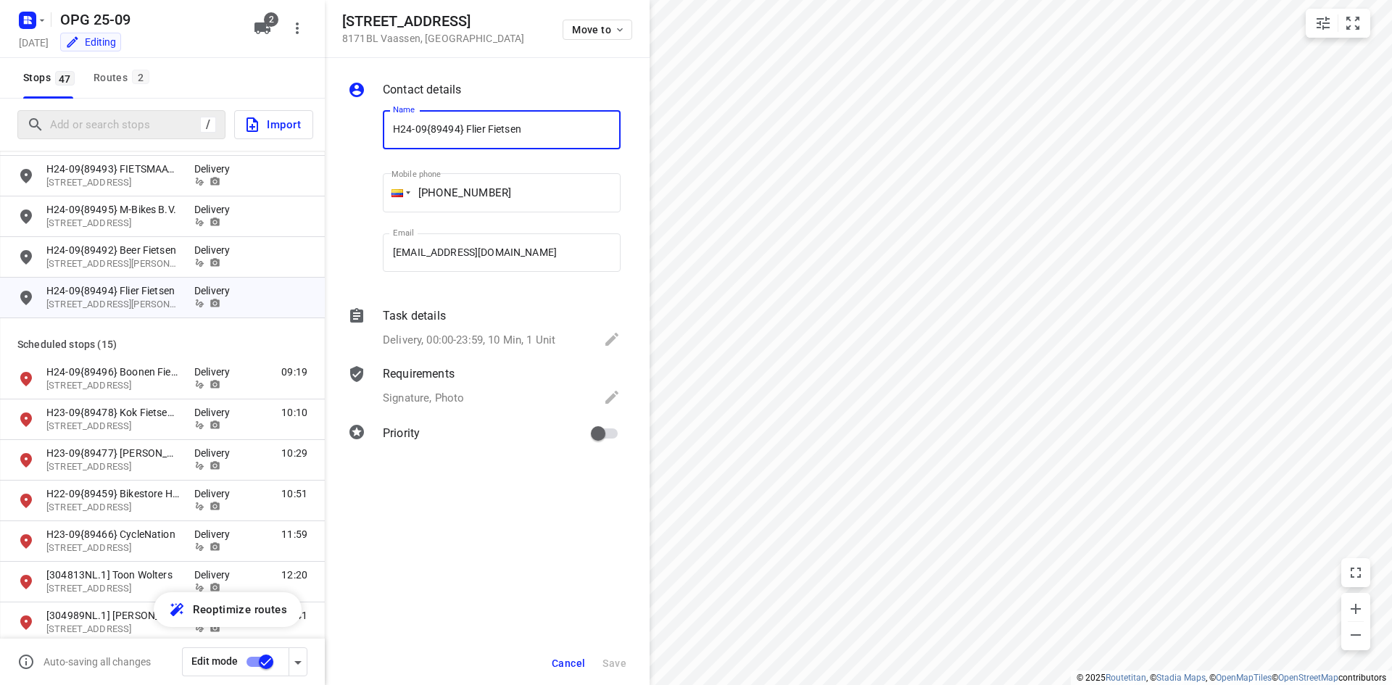
click at [405, 191] on div at bounding box center [397, 192] width 28 height 39
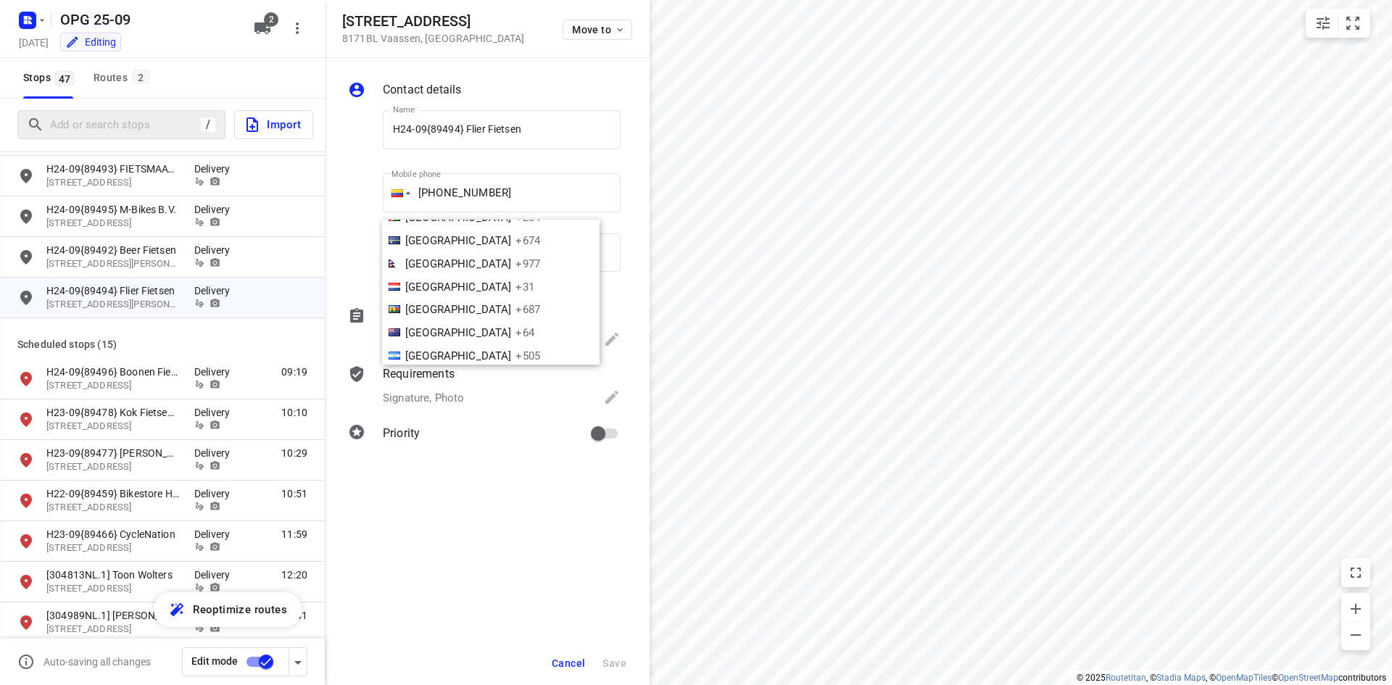
scroll to position [3026, 0]
click at [472, 281] on li "Netherlands +31" at bounding box center [491, 287] width 218 height 23
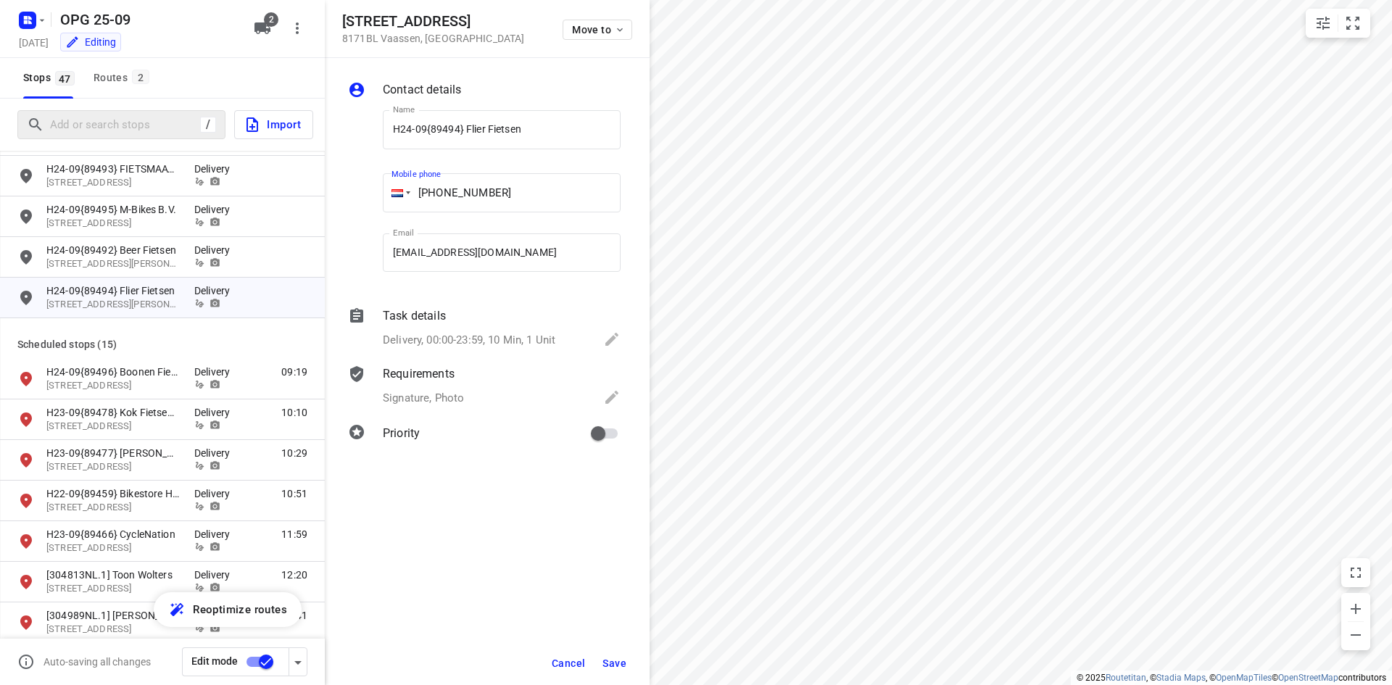
drag, startPoint x: 522, startPoint y: 186, endPoint x: 441, endPoint y: 190, distance: 81.3
click at [441, 190] on input "+31 8618237" at bounding box center [502, 192] width 238 height 39
type input "+31 578618237"
click at [442, 525] on div "Contact details Name H24-09{89494} Flier Fietsen Name Mobile phone +31 57861823…" at bounding box center [487, 371] width 325 height 627
click at [613, 656] on button "Save" at bounding box center [615, 663] width 36 height 26
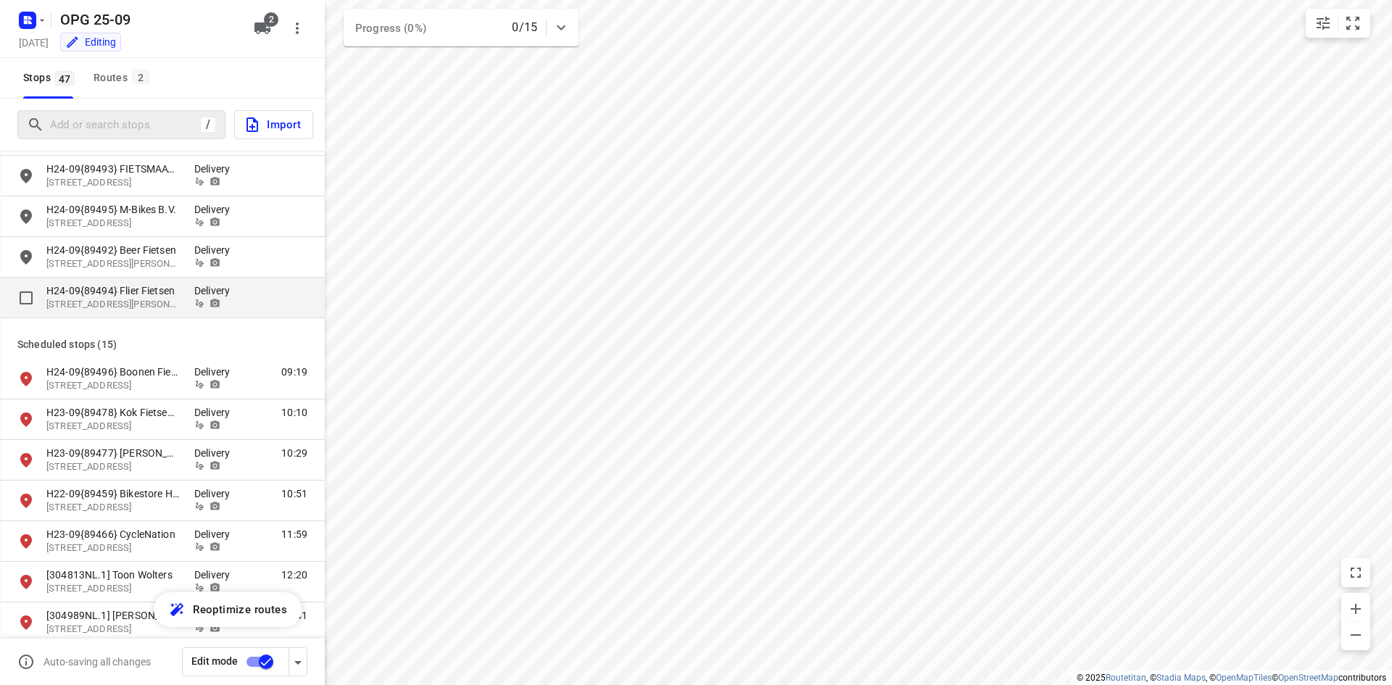
click at [191, 303] on div "H24-09{89494} Flier Fietsen Dorpsstraat 53, 8171BL, Vaassen, NL" at bounding box center [120, 298] width 148 height 28
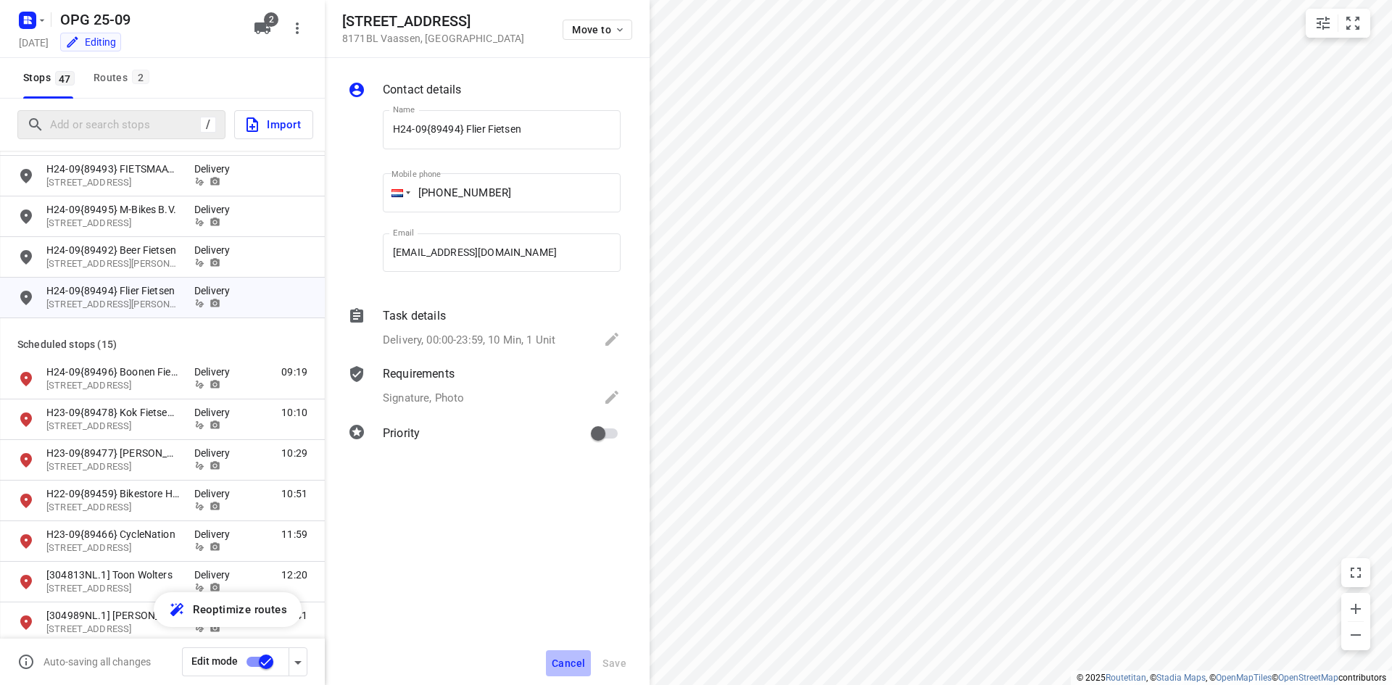
click at [582, 675] on button "Cancel" at bounding box center [568, 663] width 45 height 26
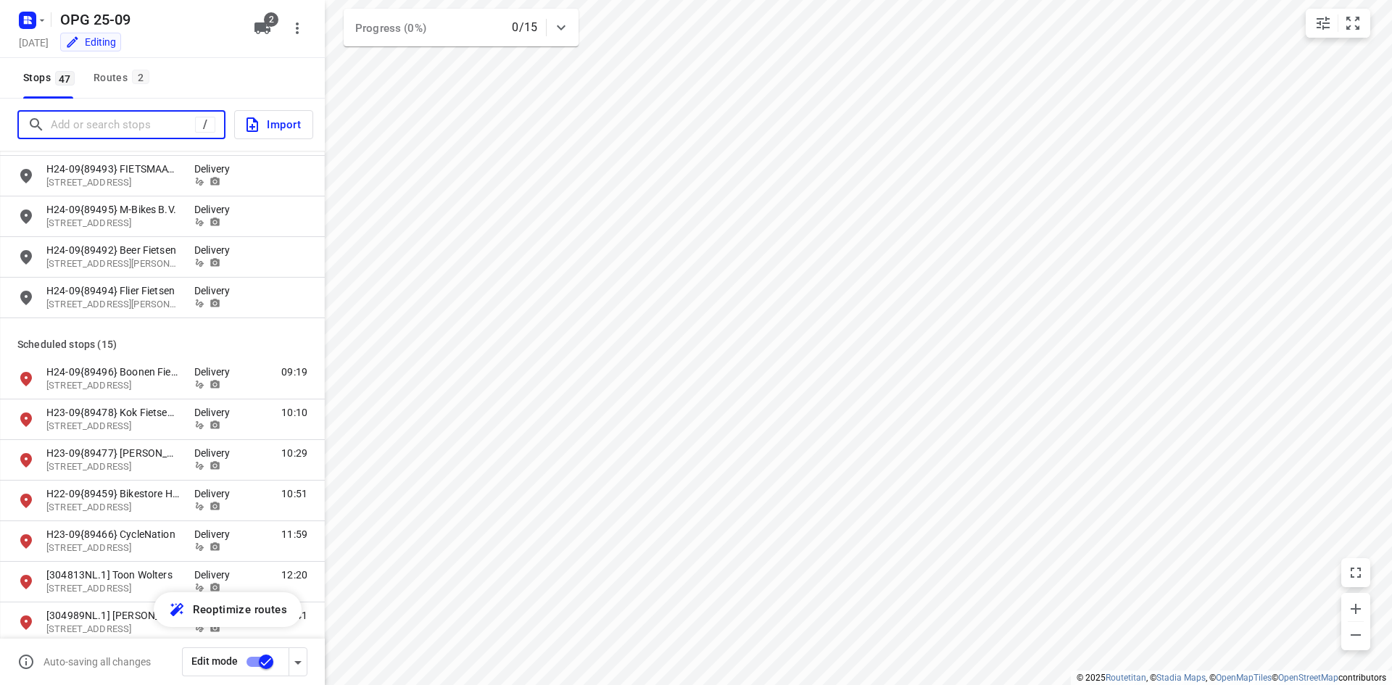
click at [126, 130] on input "Add or search stops" at bounding box center [123, 125] width 144 height 22
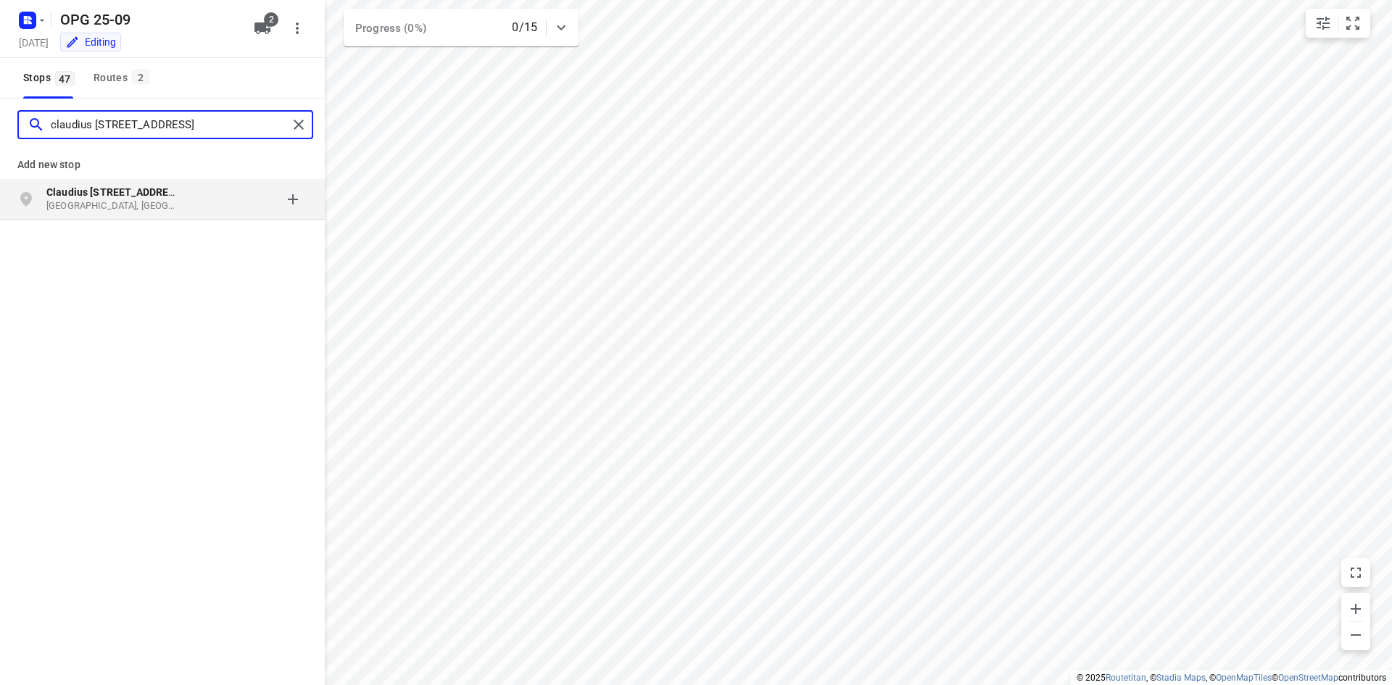
type input "claudius prinsenlaan 140"
click at [109, 189] on b "Claudius Prinsenlaan 140" at bounding box center [115, 192] width 139 height 12
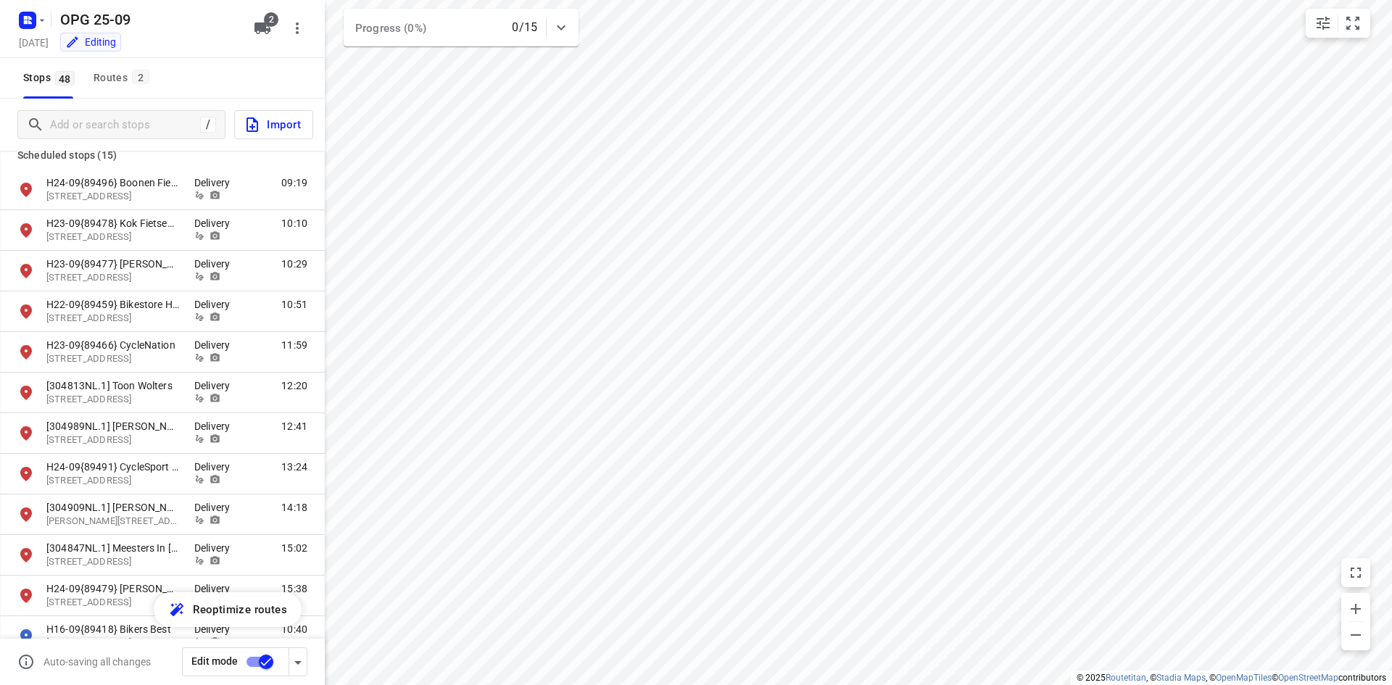
scroll to position [1239, 0]
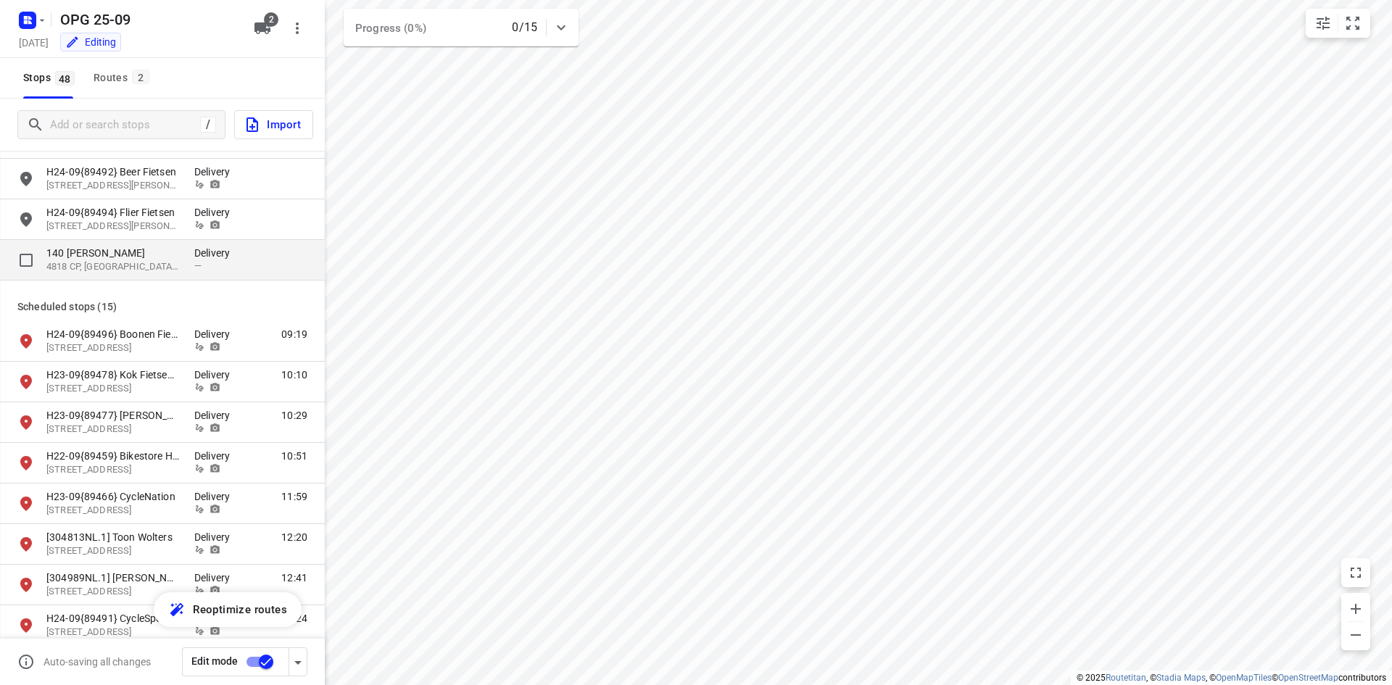
click at [189, 257] on p "140 Claudius Prinsenlaan" at bounding box center [120, 253] width 148 height 15
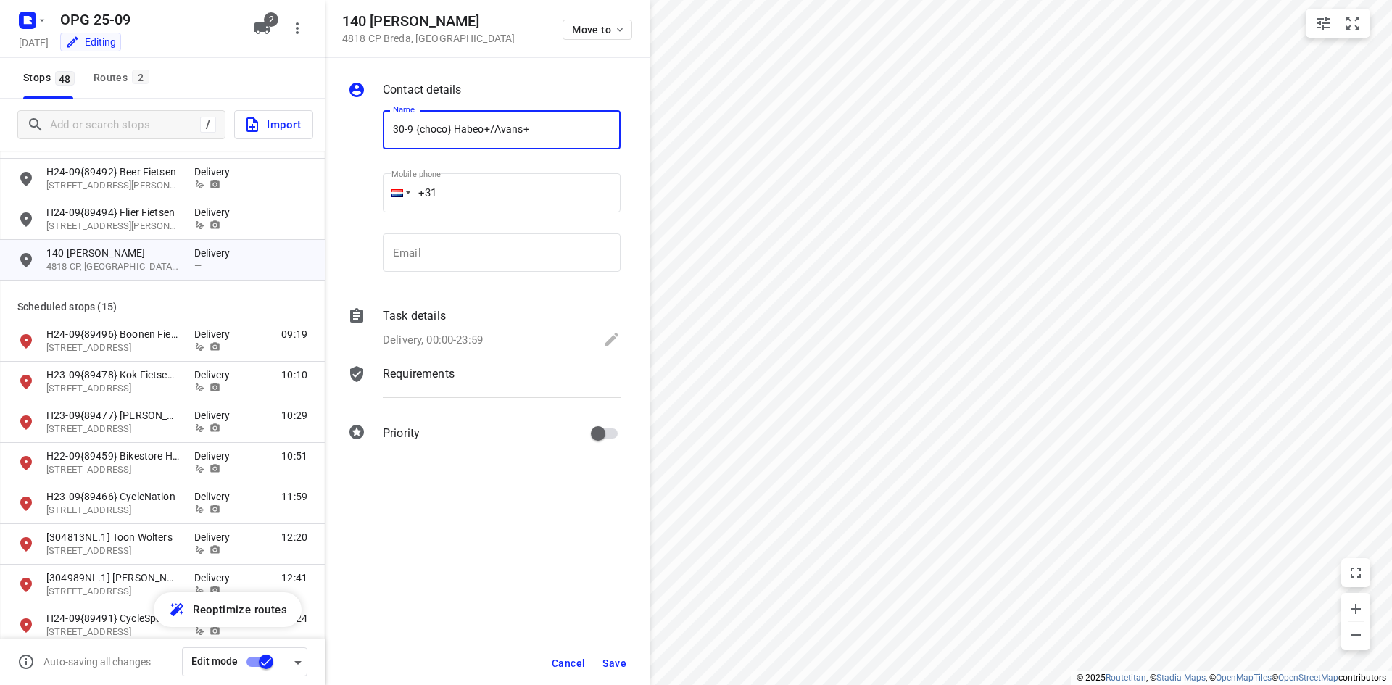
type input "30-9 {choco} Habeo+/Avans+"
click at [555, 344] on div "Delivery, 00:00-23:59" at bounding box center [502, 341] width 238 height 20
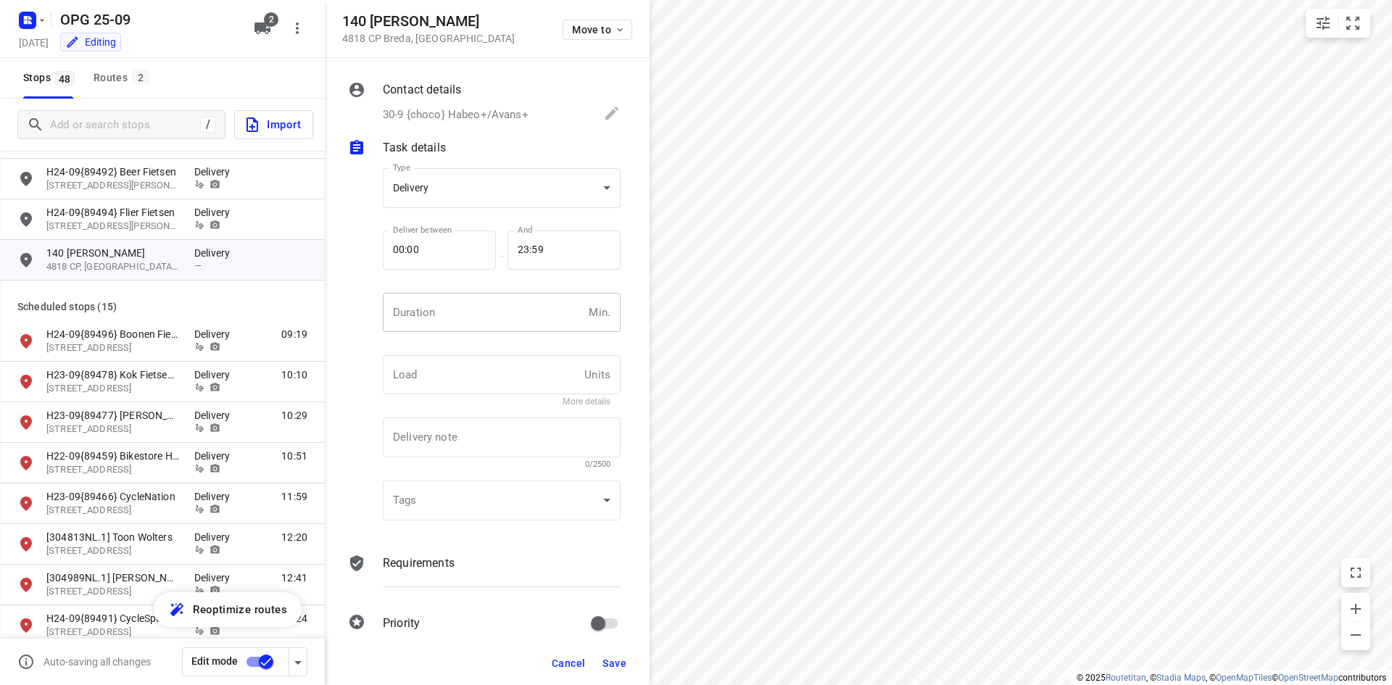
click at [518, 330] on input "number" at bounding box center [483, 312] width 200 height 39
type input "10"
type input "1"
click at [461, 563] on div "Requirements" at bounding box center [502, 563] width 238 height 17
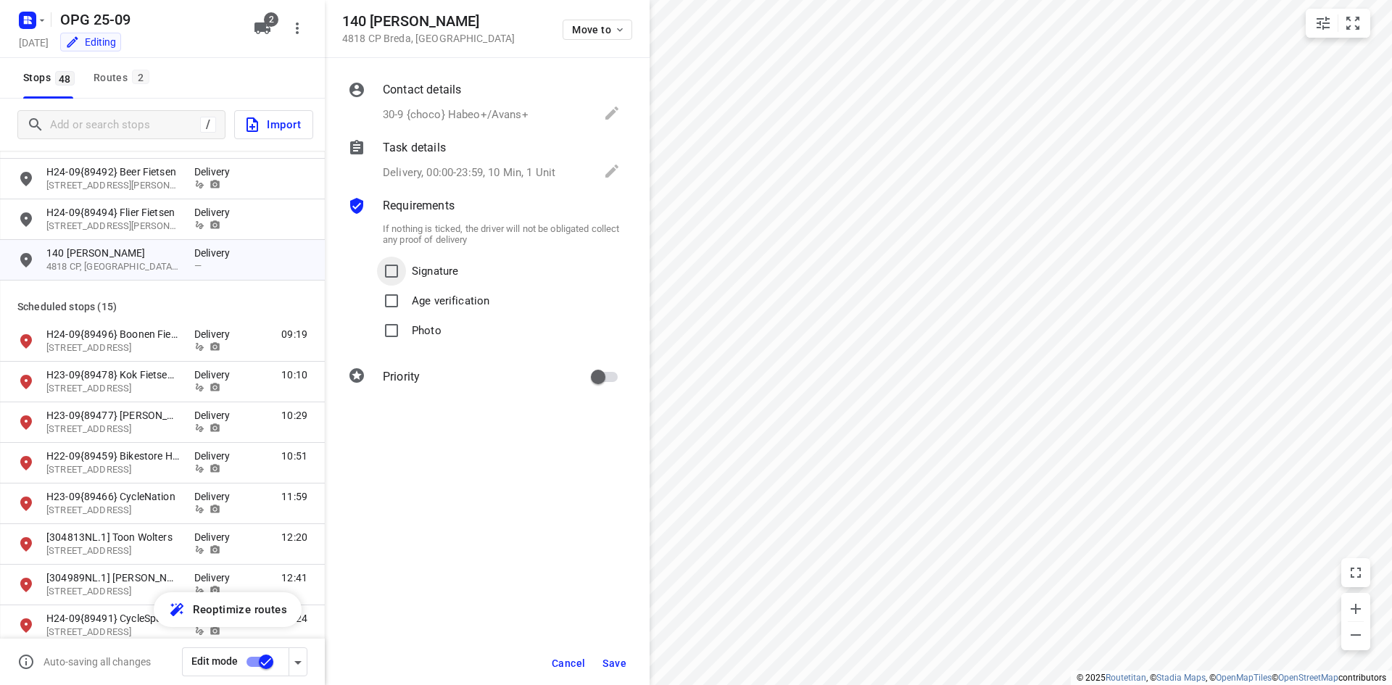
click at [396, 270] on input "Signature" at bounding box center [391, 271] width 29 height 29
checkbox input "true"
click at [392, 323] on input "Photo" at bounding box center [391, 330] width 29 height 29
checkbox input "true"
click at [616, 669] on span "Save" at bounding box center [615, 664] width 24 height 12
